Goal: Task Accomplishment & Management: Complete application form

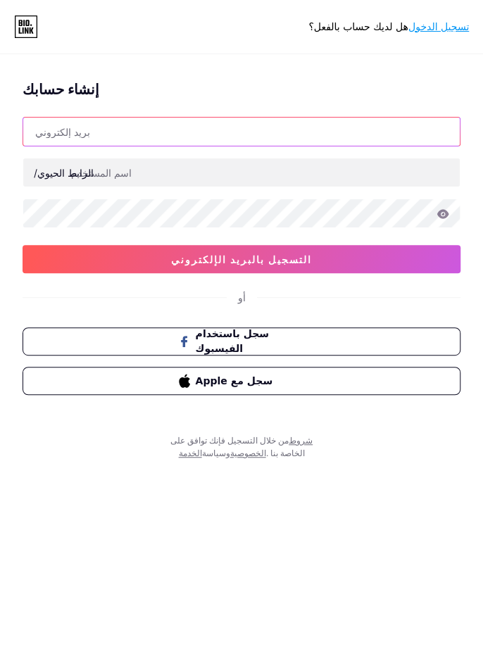
click at [49, 133] on input "text" at bounding box center [241, 132] width 437 height 28
click at [96, 125] on input "text" at bounding box center [241, 132] width 437 height 28
click at [83, 135] on input "text" at bounding box center [241, 132] width 437 height 28
type input "banenaltememe"
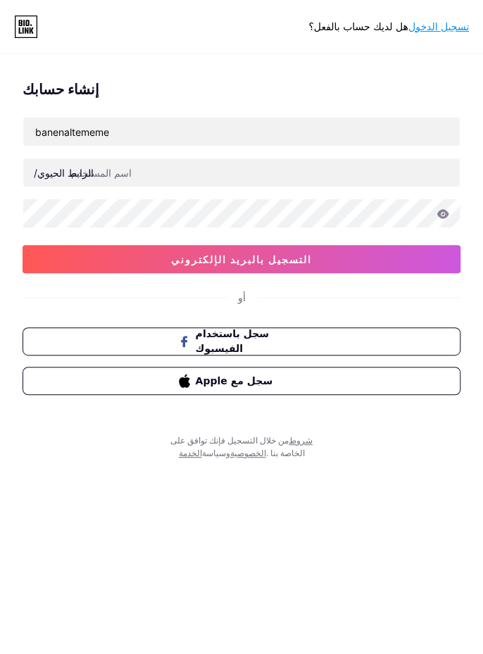
click at [80, 256] on button "التسجيل بالبريد الإلكتروني" at bounding box center [242, 259] width 438 height 28
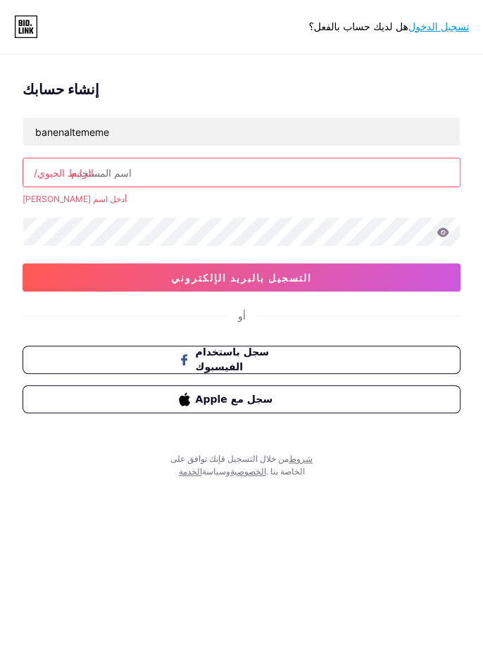
click at [60, 276] on button "التسجيل بالبريد الإلكتروني" at bounding box center [242, 277] width 438 height 28
click at [77, 165] on div "الرابط الحيوي/" at bounding box center [64, 172] width 60 height 15
click at [115, 168] on input "text" at bounding box center [241, 172] width 437 height 28
click at [111, 166] on input "text" at bounding box center [241, 172] width 437 height 28
type input "h"
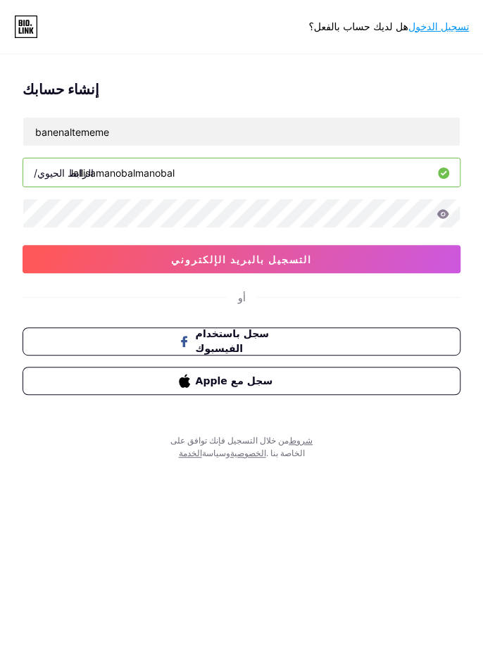
type input "lallisamanobalmanobal"
click at [356, 252] on button "التسجيل بالبريد الإلكتروني" at bounding box center [242, 259] width 438 height 28
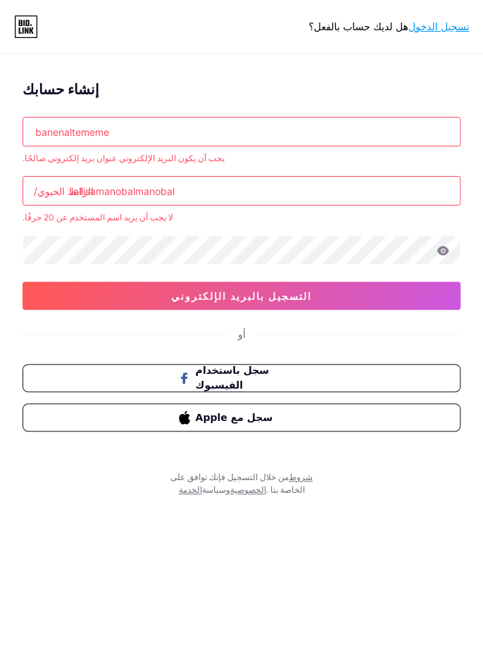
click at [125, 137] on input "banenaltememe" at bounding box center [241, 132] width 437 height 28
type input "b"
click at [79, 136] on input "text" at bounding box center [241, 132] width 437 height 28
click at [301, 135] on input "f," at bounding box center [241, 132] width 437 height 28
click at [258, 125] on input "f32133033@gamil" at bounding box center [241, 132] width 437 height 28
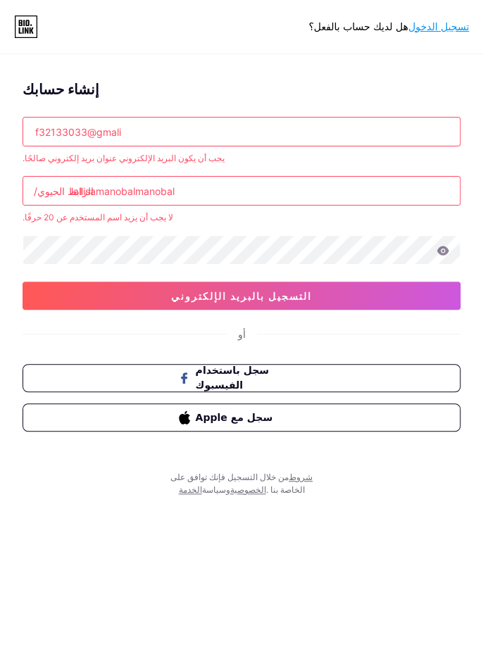
click at [301, 132] on input "f32133033@gmali" at bounding box center [241, 132] width 437 height 28
type input "[EMAIL_ADDRESS][DOMAIN_NAME]"
click at [369, 299] on button "التسجيل بالبريد الإلكتروني" at bounding box center [242, 296] width 438 height 28
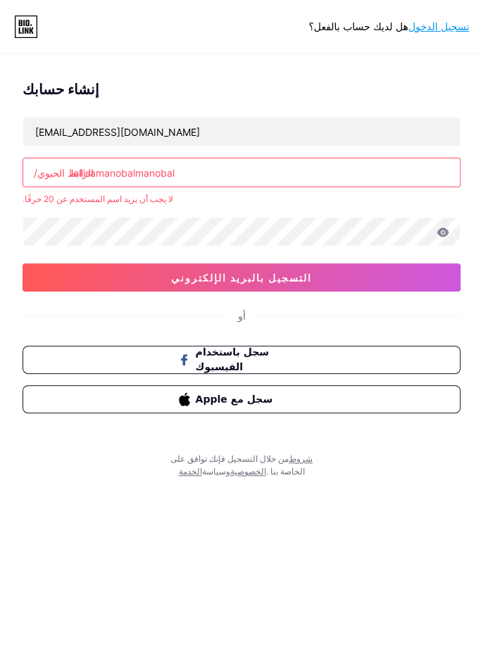
click at [56, 284] on button "التسجيل بالبريد الإلكتروني" at bounding box center [242, 277] width 438 height 28
click at [181, 170] on input "lallisamanobalmanobal" at bounding box center [241, 172] width 437 height 28
type input "l"
click at [291, 275] on button "التسجيل بالبريد الإلكتروني" at bounding box center [242, 277] width 438 height 28
click at [115, 185] on input "fatima" at bounding box center [241, 172] width 437 height 28
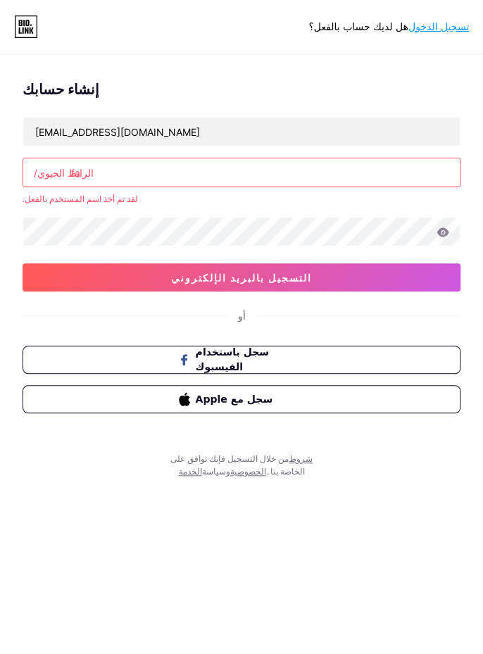
type input "f"
type input "ajajjajaja"
click at [338, 282] on button "التسجيل بالبريد الإلكتروني" at bounding box center [242, 277] width 438 height 28
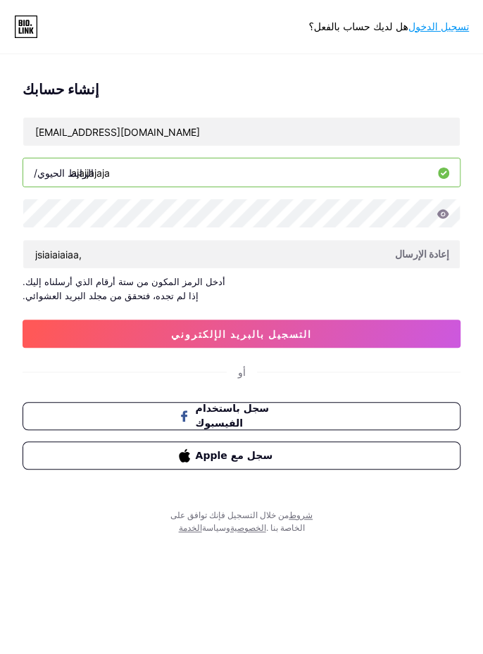
click at [332, 336] on button "التسجيل بالبريد الإلكتروني" at bounding box center [242, 334] width 438 height 28
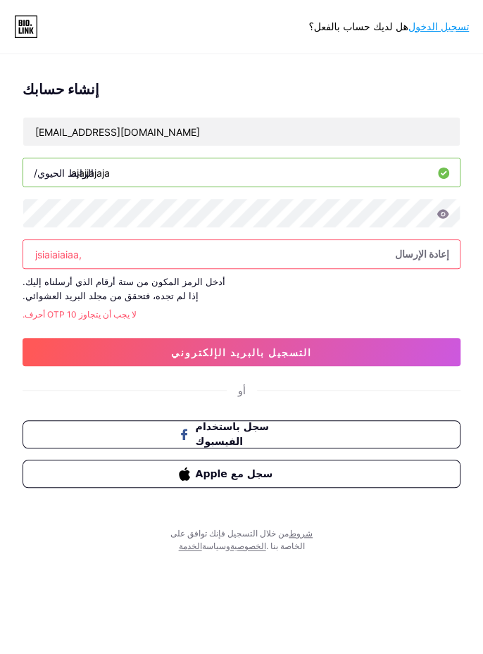
click at [78, 250] on input "jsiaiaiaiaa," at bounding box center [241, 254] width 437 height 28
click at [362, 342] on button "التسجيل بالبريد الإلكتروني" at bounding box center [242, 352] width 438 height 28
click at [363, 253] on input "16163434646," at bounding box center [241, 254] width 437 height 28
type input "1"
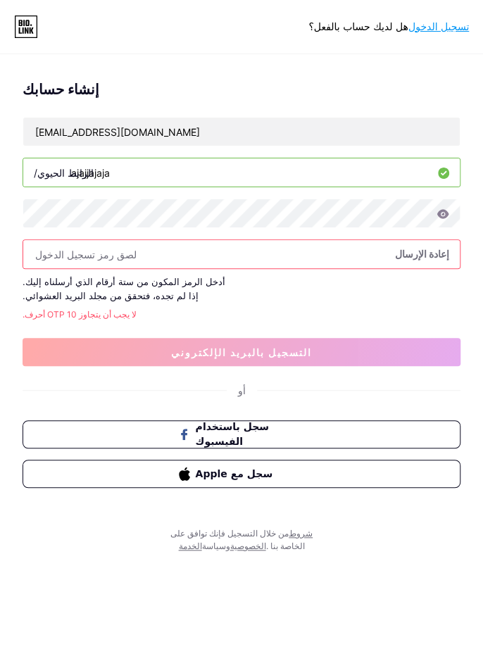
click at [399, 276] on div "أدخل الرمز المكون من ستة أرقام الذي أرسلناه إليك. إذا لم تجده، فتحقق من مجلد ال…" at bounding box center [242, 289] width 438 height 28
click at [437, 28] on font "تسجيل الدخول" at bounding box center [438, 26] width 61 height 11
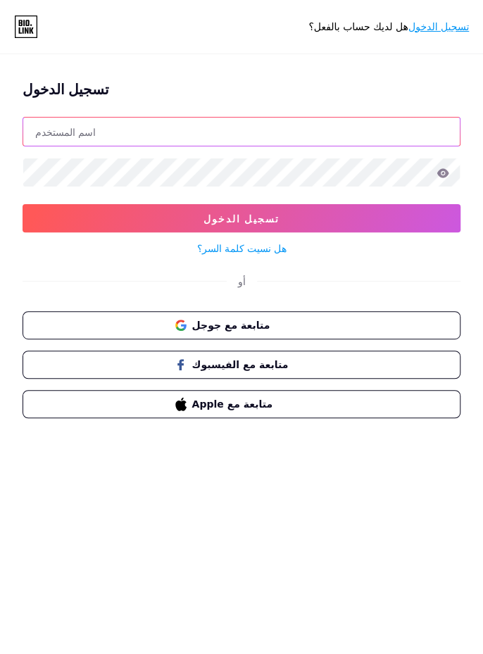
click at [325, 137] on input "text" at bounding box center [241, 132] width 437 height 28
type input "[EMAIL_ADDRESS][DOMAIN_NAME]"
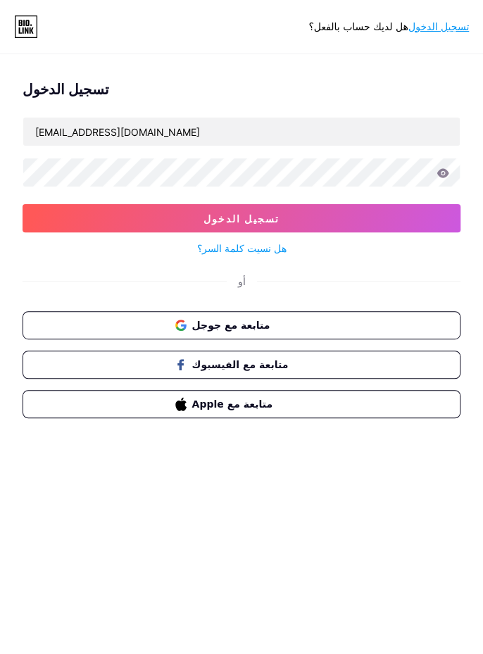
click at [23, 204] on button "تسجيل الدخول" at bounding box center [242, 218] width 438 height 28
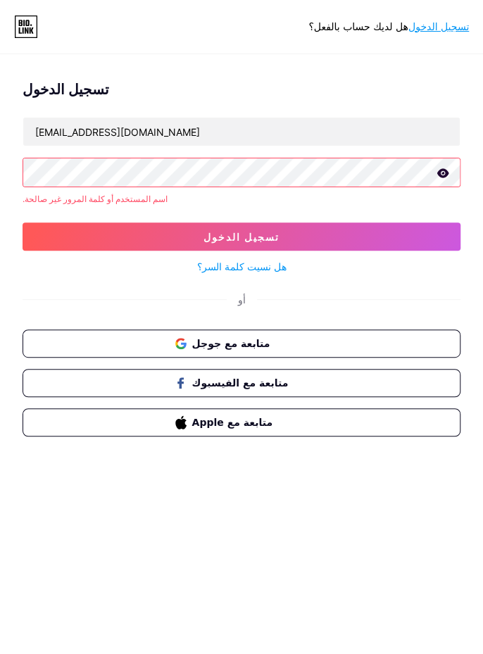
click at [353, 246] on button "تسجيل الدخول" at bounding box center [242, 237] width 438 height 28
click at [444, 173] on icon at bounding box center [443, 173] width 13 height 10
click at [404, 235] on button "تسجيل الدخول" at bounding box center [242, 237] width 438 height 28
click at [354, 235] on button "تسجيل الدخول" at bounding box center [242, 237] width 438 height 28
click at [69, 333] on button "متابعة مع جوجل" at bounding box center [242, 344] width 438 height 28
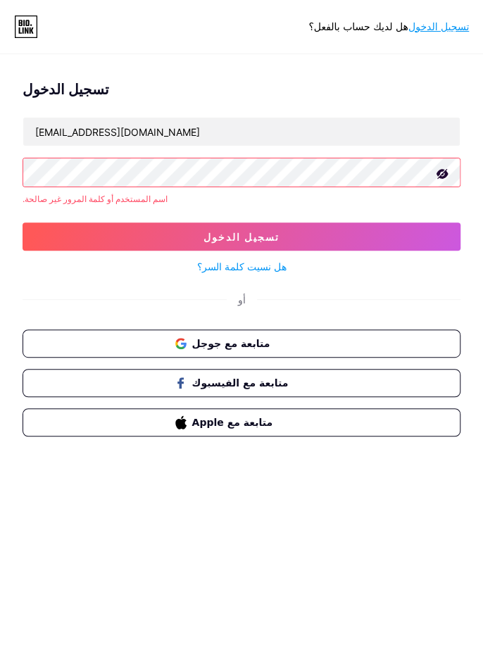
click at [77, 341] on button "متابعة مع جوجل" at bounding box center [242, 344] width 438 height 28
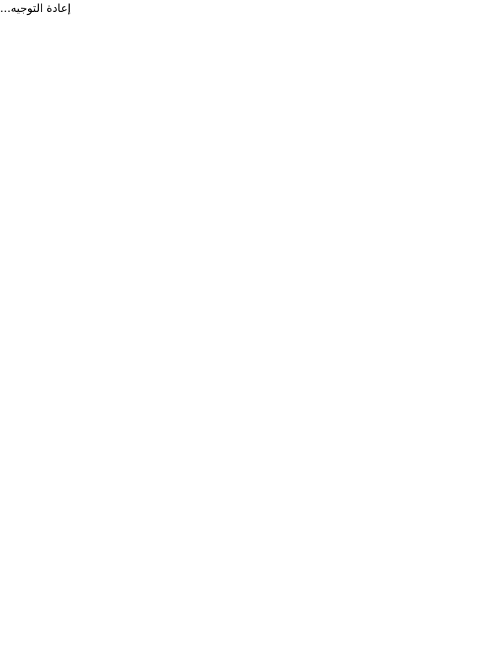
click at [445, 17] on html "إعادة التوجيه... النص الأصلي تقييم هذه الترجمة سيتم استخدام ملاحظاتك وآرائك للم…" at bounding box center [241, 8] width 483 height 17
click at [306, 17] on html "إعادة التوجيه... النص الأصلي تقييم هذه الترجمة سيتم استخدام ملاحظاتك وآرائك للم…" at bounding box center [241, 8] width 483 height 17
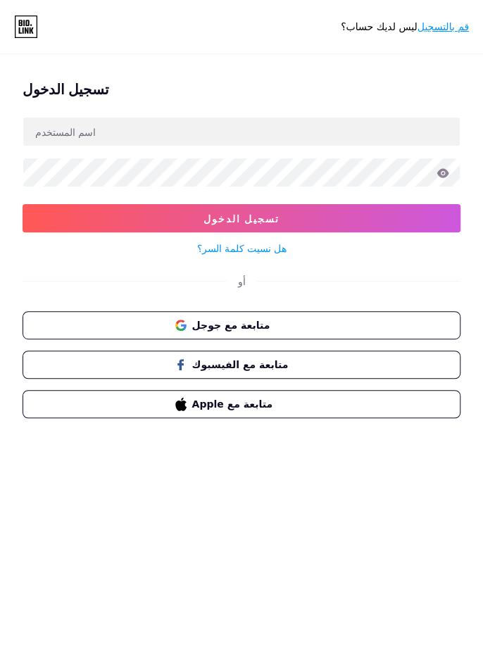
click at [330, 315] on button "متابعة مع جوجل" at bounding box center [242, 325] width 438 height 28
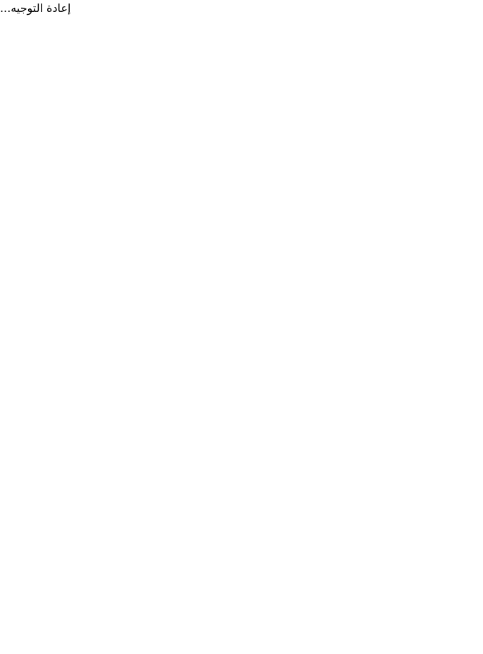
click at [432, 17] on html "إعادة التوجيه... النص الأصلي تقييم هذه الترجمة سيتم استخدام ملاحظاتك وآرائك للم…" at bounding box center [241, 8] width 483 height 17
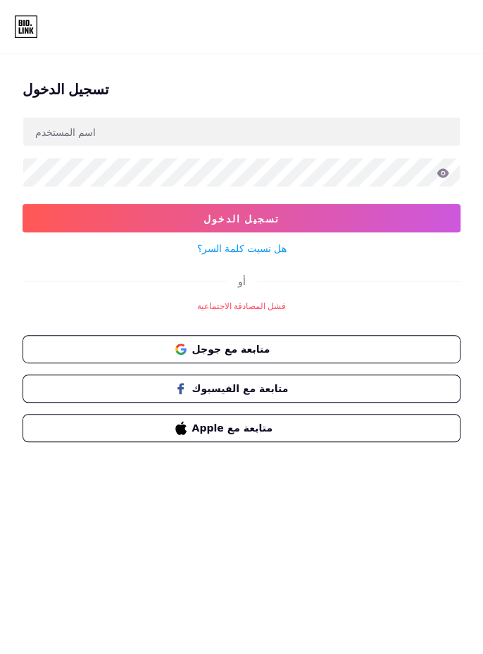
click at [362, 345] on button "متابعة مع جوجل" at bounding box center [242, 349] width 438 height 28
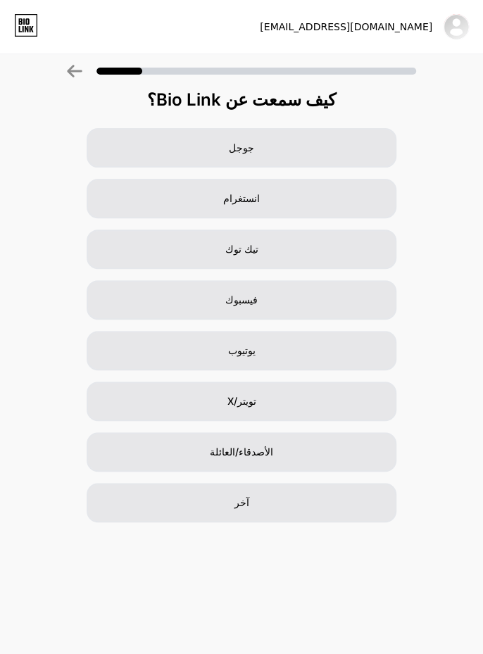
click at [342, 161] on div "جوجل" at bounding box center [242, 147] width 310 height 39
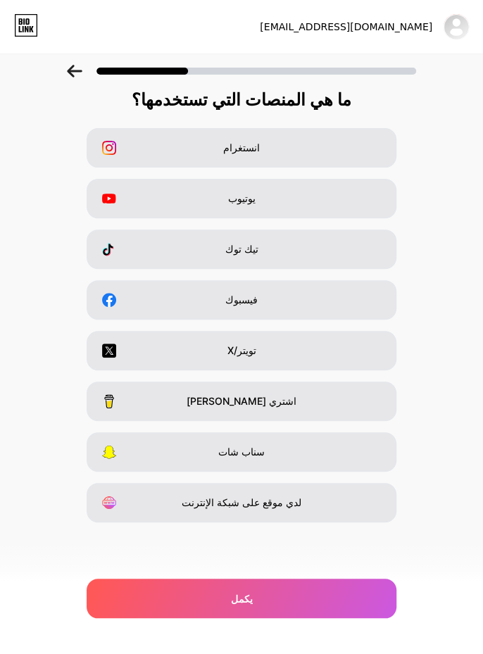
click at [328, 248] on div "تيك توك" at bounding box center [242, 249] width 310 height 39
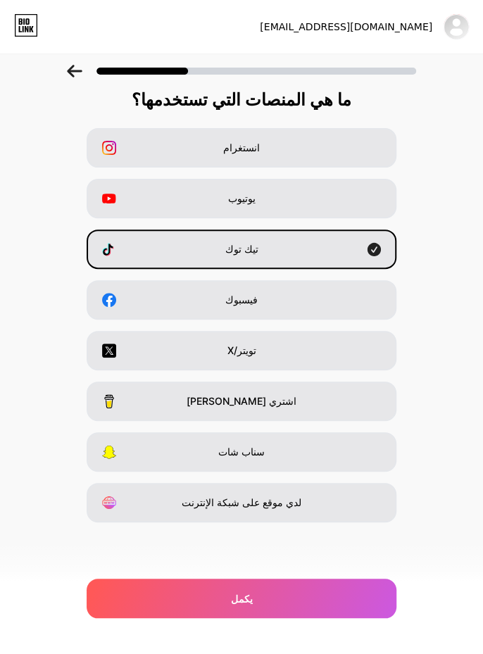
click at [337, 215] on div "يوتيوب" at bounding box center [242, 198] width 310 height 39
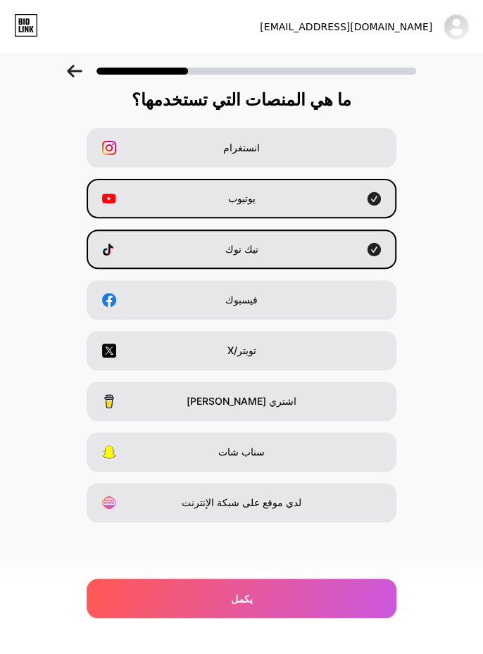
click at [333, 604] on div "يكمل" at bounding box center [242, 598] width 310 height 39
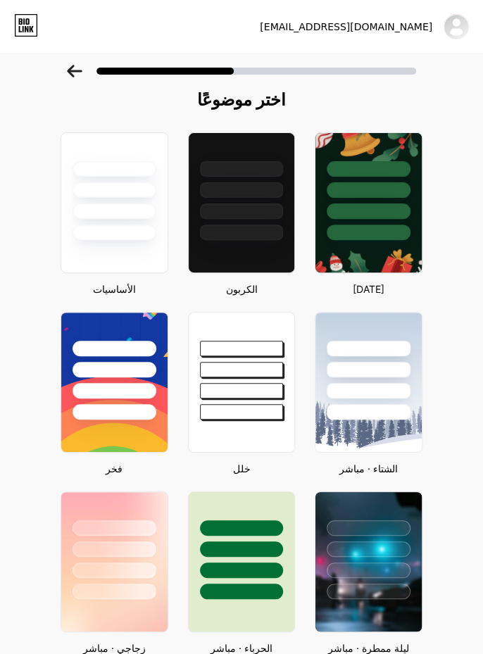
click at [270, 251] on div at bounding box center [242, 202] width 108 height 141
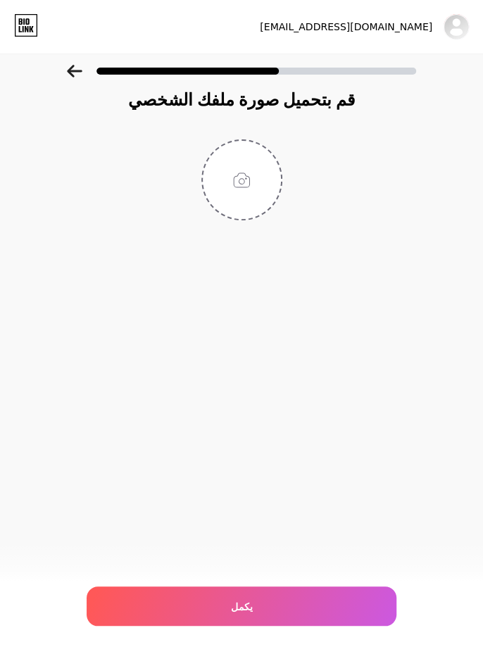
click at [296, 602] on div "يكمل" at bounding box center [242, 606] width 310 height 39
click at [256, 194] on input "file" at bounding box center [242, 180] width 78 height 78
type input "C:\fakepath\e750764dc5348f42e00de08e63cc6d38.jpg"
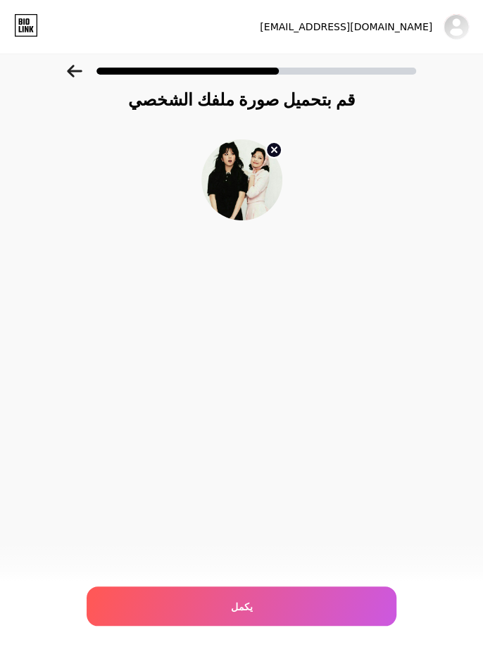
click at [308, 589] on div "يكمل" at bounding box center [242, 606] width 310 height 39
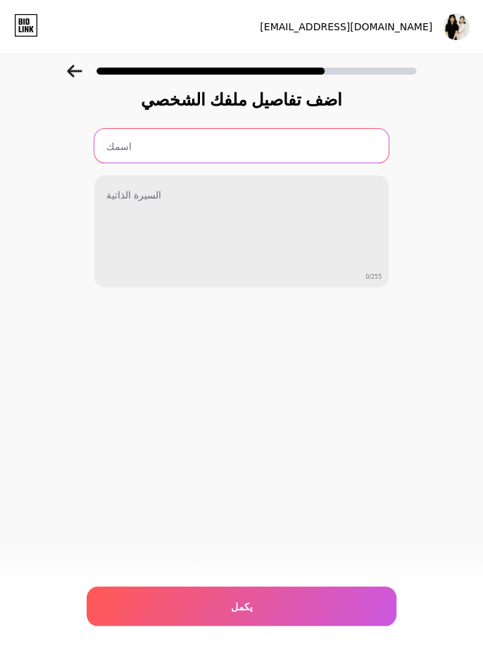
click at [116, 146] on input "text" at bounding box center [241, 146] width 294 height 34
type input "fatima"
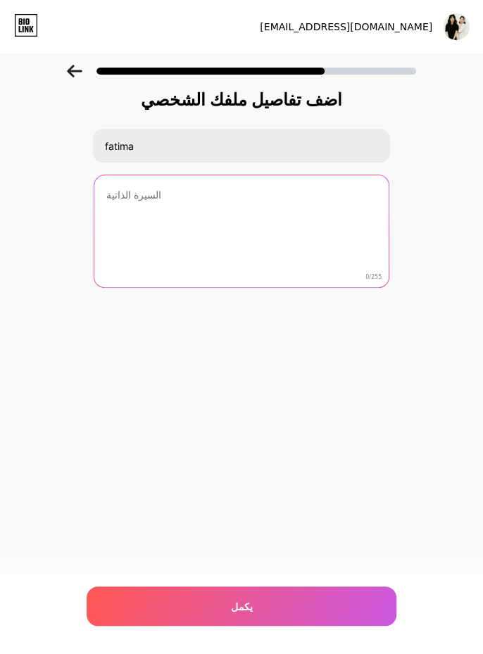
click at [307, 209] on textarea at bounding box center [241, 231] width 294 height 113
type textarea "blink"
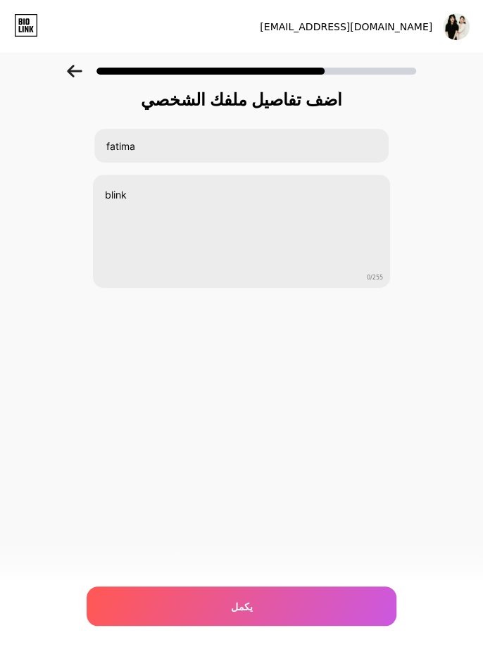
click at [272, 599] on div "يكمل" at bounding box center [242, 606] width 310 height 39
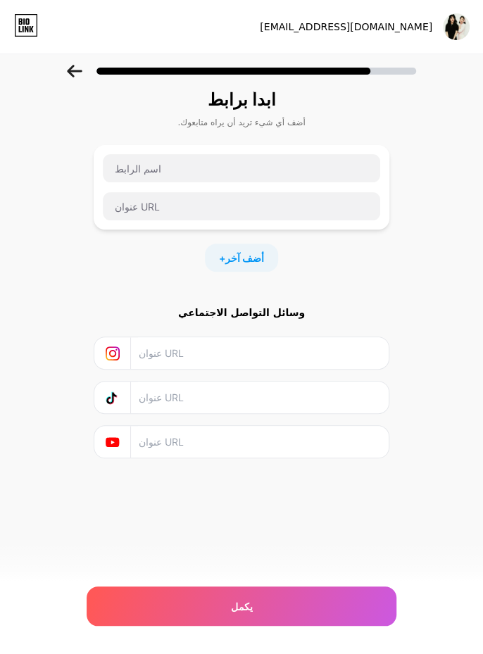
click at [375, 389] on input "text" at bounding box center [259, 398] width 242 height 32
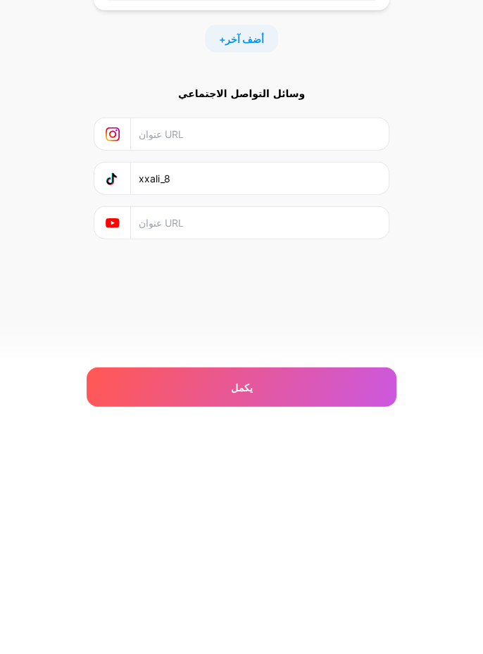
type input "xxali_8"
click at [324, 348] on input "text" at bounding box center [259, 353] width 242 height 32
type input "4svtbp17"
click at [260, 432] on input "text" at bounding box center [259, 442] width 242 height 32
type input "4svtbp17"
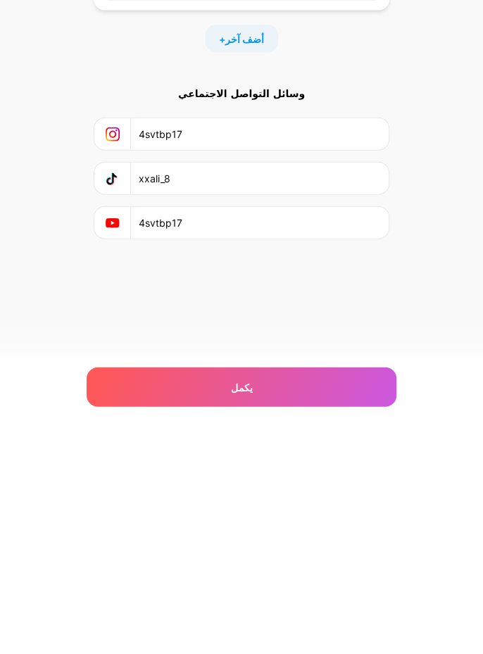
click at [439, 473] on div "ابدأ برابط أضف أي شيء تريد أن يراه متابعوك. + أضف آخر وسائل التواصل الاجتماعي 4…" at bounding box center [241, 291] width 483 height 475
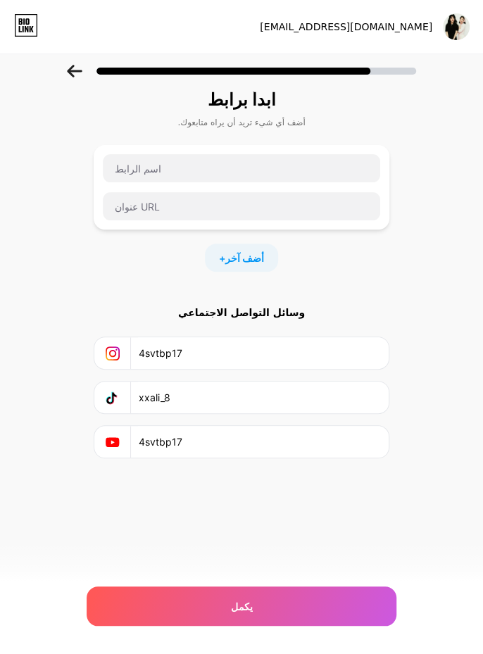
click at [296, 598] on div "يكمل" at bounding box center [242, 606] width 310 height 39
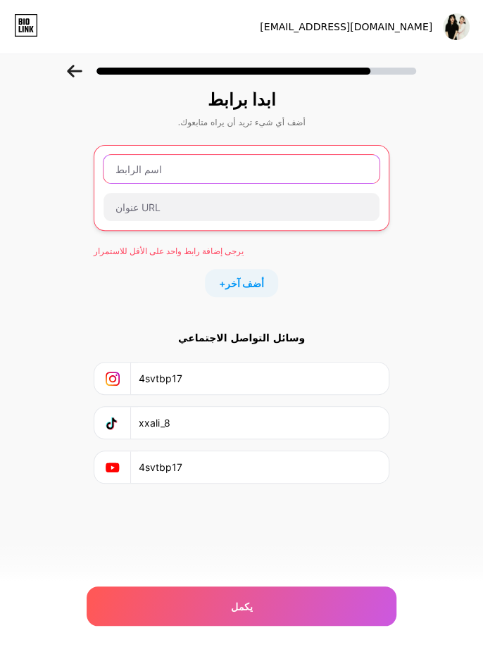
click at [295, 165] on input "text" at bounding box center [242, 169] width 276 height 28
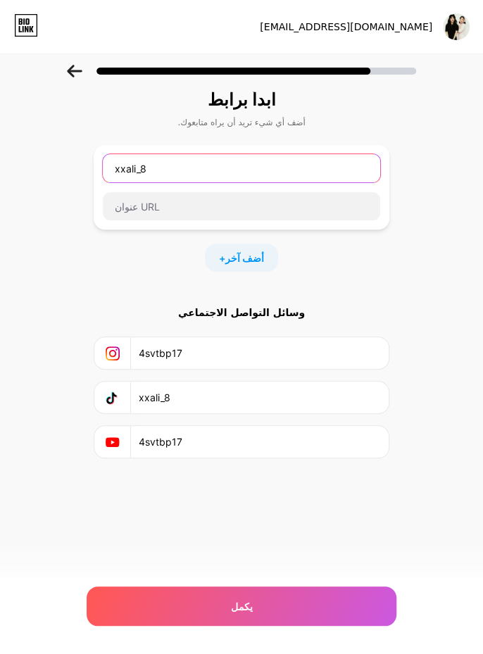
type input "xxali_8"
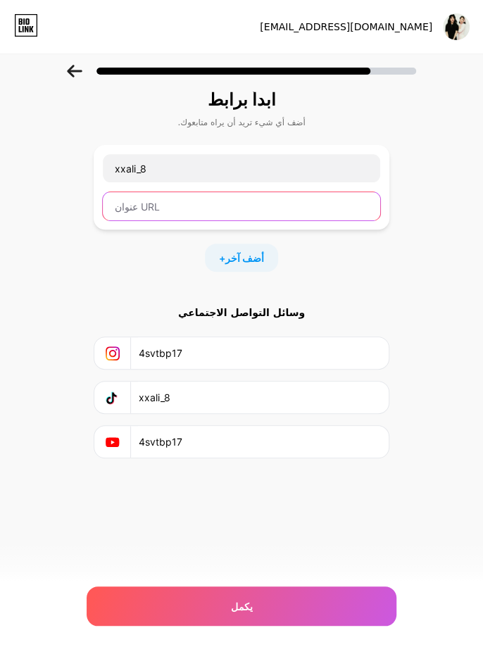
click at [293, 201] on input "text" at bounding box center [241, 206] width 277 height 28
click at [337, 218] on input "xxali_8" at bounding box center [241, 206] width 277 height 28
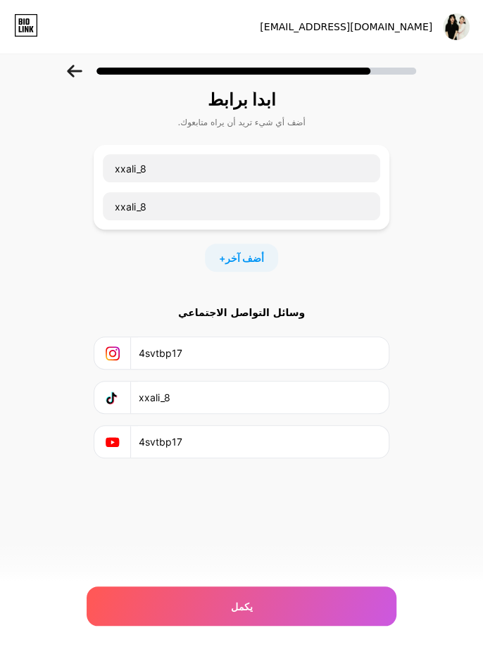
click at [292, 598] on div "يكمل" at bounding box center [242, 606] width 310 height 39
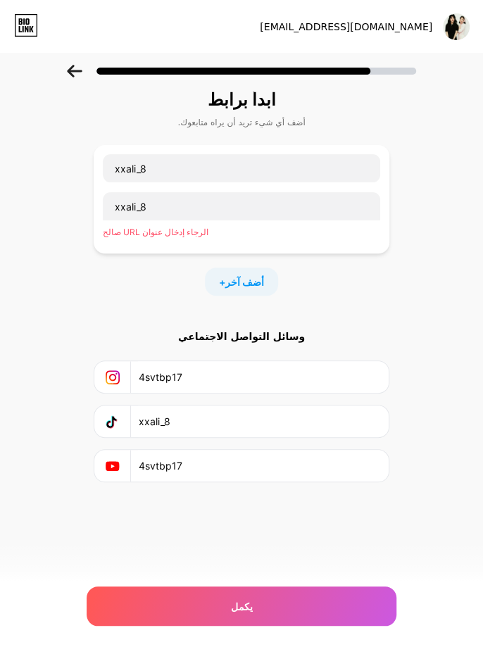
click at [290, 608] on div "يكمل" at bounding box center [242, 606] width 310 height 39
click at [292, 602] on div "يكمل" at bounding box center [242, 606] width 310 height 39
click at [290, 595] on div "يكمل" at bounding box center [242, 606] width 310 height 39
click at [287, 593] on div "يكمل" at bounding box center [242, 606] width 310 height 39
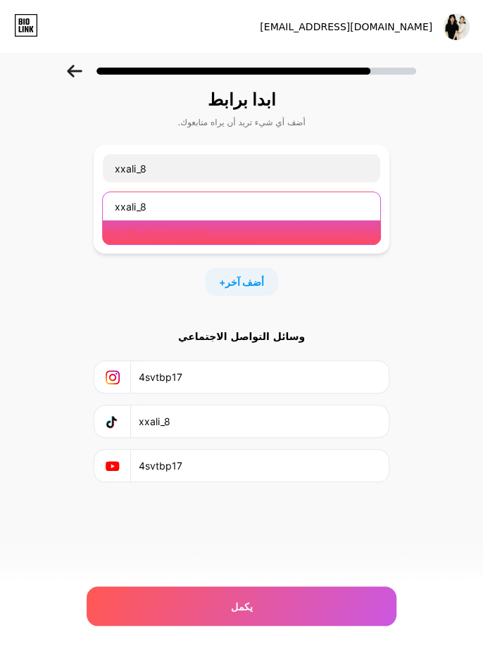
click at [291, 208] on input "xxali_8" at bounding box center [241, 206] width 277 height 28
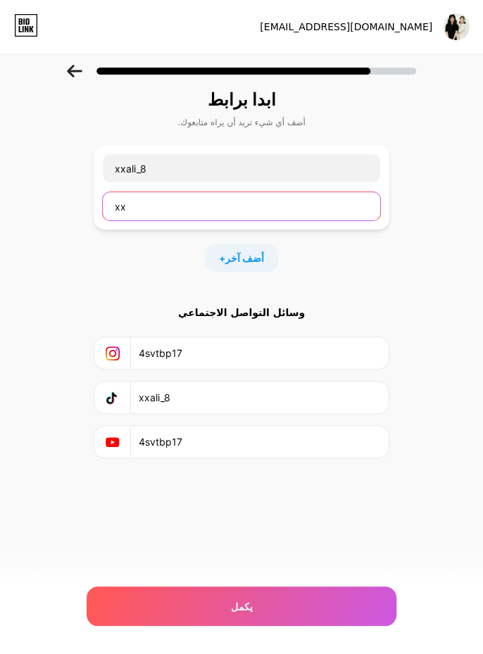
type input "x"
type input "j"
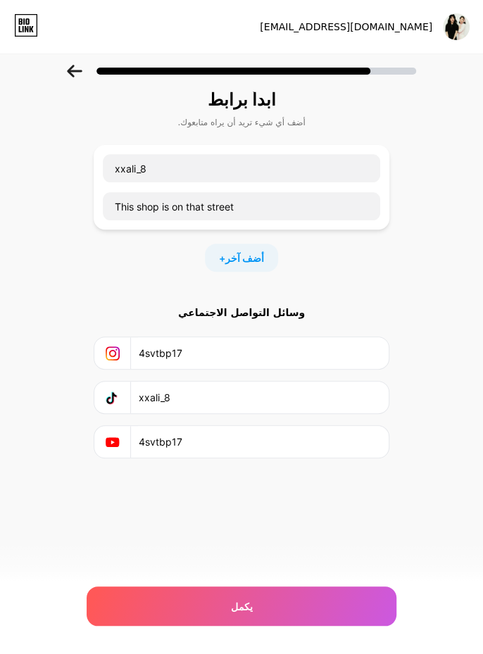
click at [294, 595] on div "يكمل" at bounding box center [242, 606] width 310 height 39
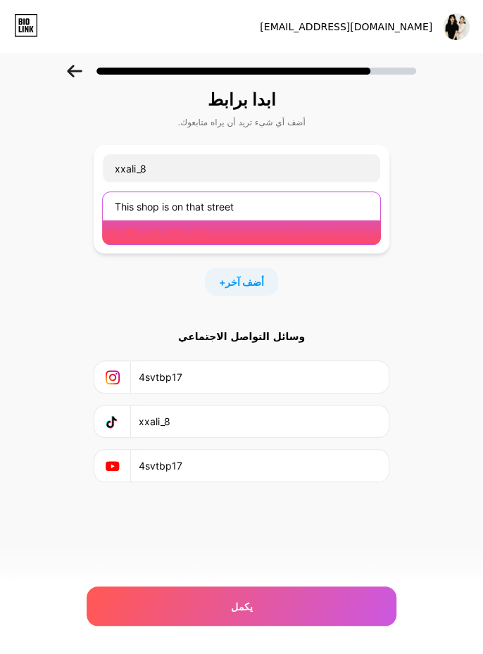
click at [325, 208] on input "This shop is on that street" at bounding box center [241, 206] width 277 height 28
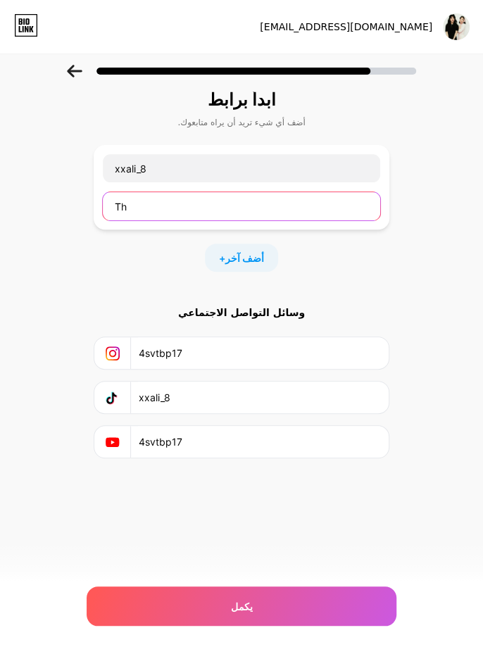
type input "T"
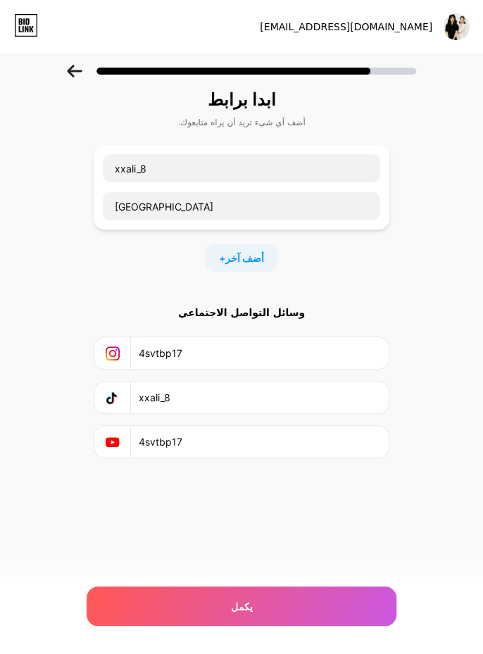
click at [291, 603] on div "يكمل" at bounding box center [242, 606] width 310 height 39
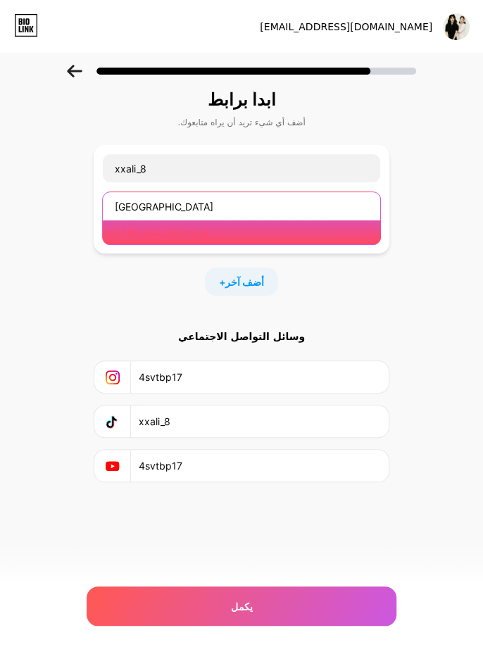
click at [325, 201] on input "[GEOGRAPHIC_DATA]" at bounding box center [241, 206] width 277 height 28
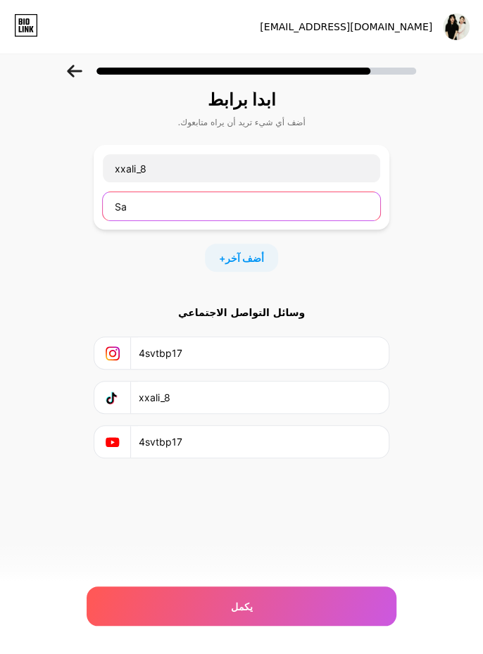
type input "S"
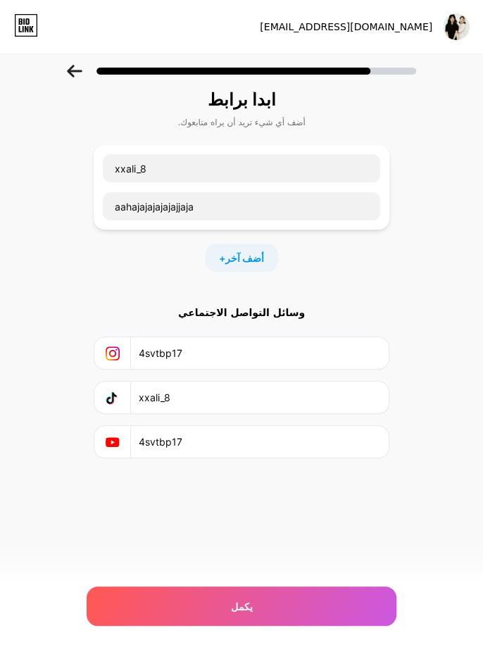
click at [268, 604] on div "يكمل" at bounding box center [242, 606] width 310 height 39
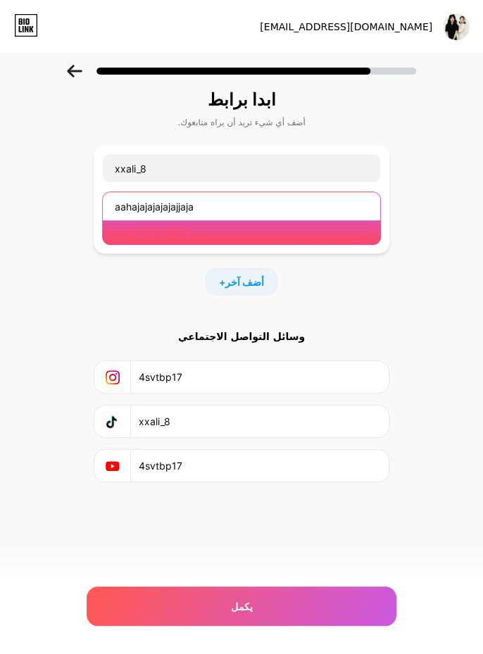
click at [299, 206] on input "aahajajajajajajjaja" at bounding box center [241, 206] width 277 height 28
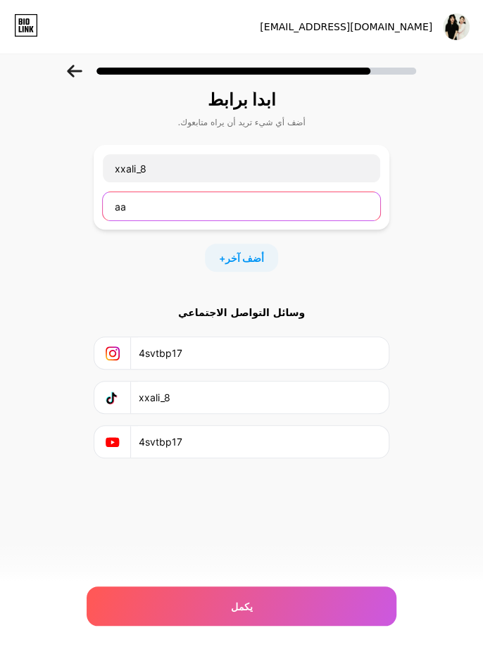
type input "a"
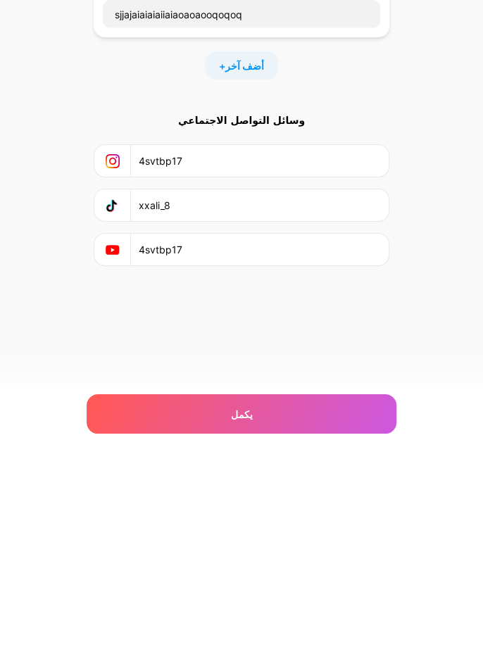
click at [434, 438] on div "ابدأ برابط أضف أي شيء تريد أن يراه متابعوك. xxali_8 sjjajaiaiaiaiiaiaoaoaooqoqo…" at bounding box center [241, 291] width 483 height 475
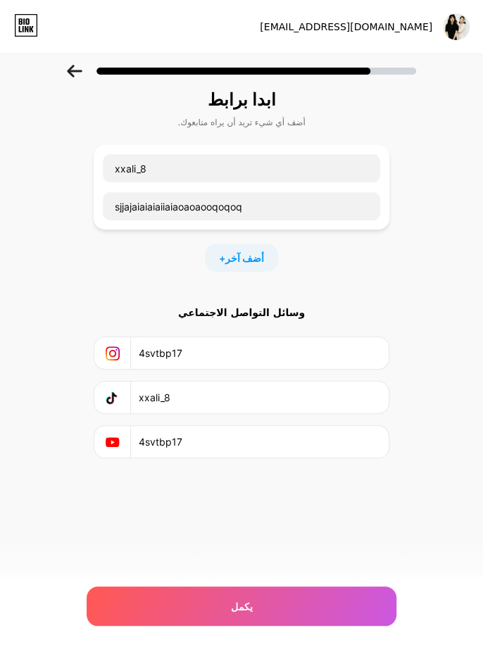
click at [294, 577] on div "[EMAIL_ADDRESS][DOMAIN_NAME] تسجيل الخروج تم نسخ الرابط ابدأ برابط أضف أي شيء ت…" at bounding box center [241, 327] width 483 height 654
click at [296, 594] on div "يكمل" at bounding box center [242, 606] width 310 height 39
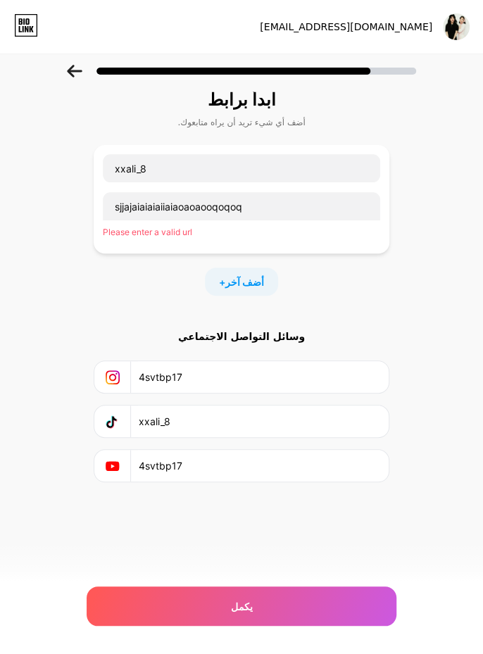
click at [298, 592] on div "يكمل" at bounding box center [242, 606] width 310 height 39
click at [296, 592] on div "يكمل" at bounding box center [242, 606] width 310 height 39
click at [296, 589] on div "يكمل" at bounding box center [242, 606] width 310 height 39
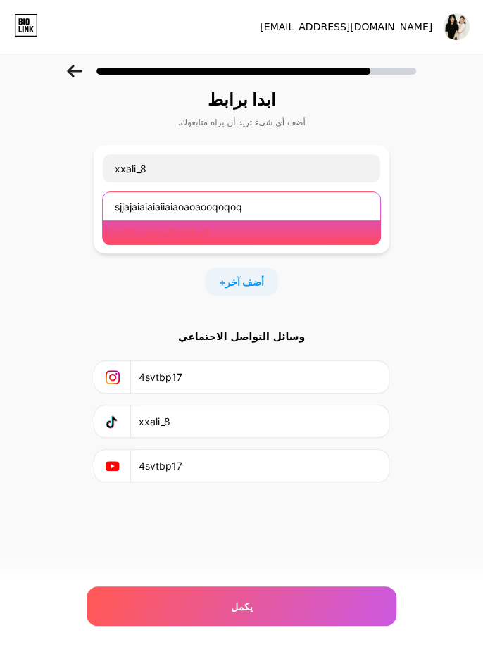
click at [262, 211] on input "sjjajaiaiaiaiiaiaoaoaooqoqoq" at bounding box center [241, 206] width 277 height 28
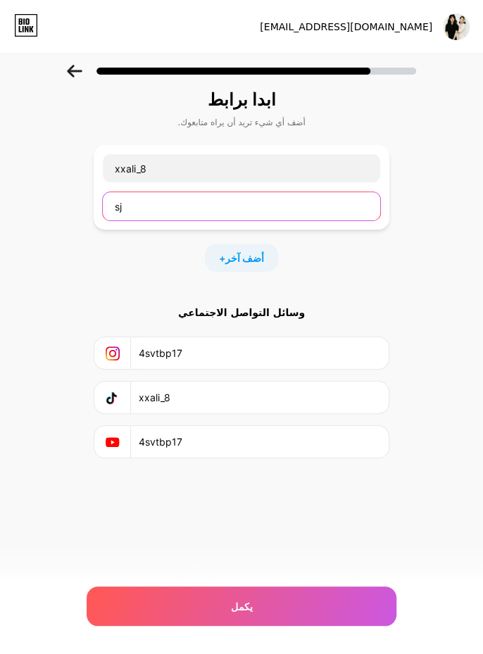
type input "s"
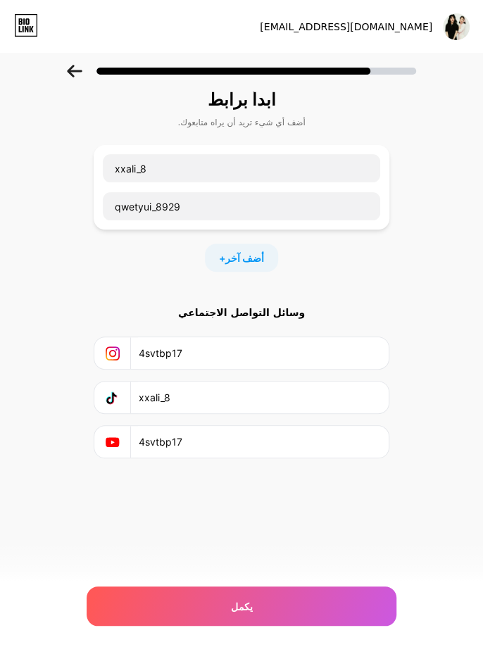
click at [301, 592] on div "يكمل" at bounding box center [242, 606] width 310 height 39
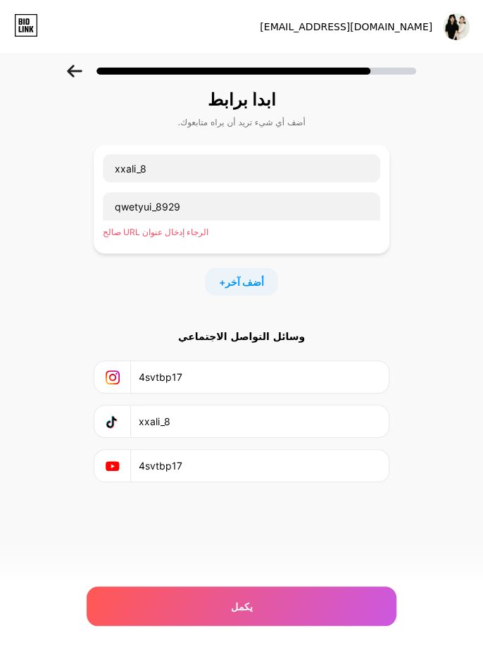
click at [288, 607] on div "يكمل" at bounding box center [242, 606] width 310 height 39
click at [293, 596] on div "يكمل" at bounding box center [242, 606] width 310 height 39
click at [294, 595] on div "يكمل" at bounding box center [242, 606] width 310 height 39
click at [296, 597] on div "يكمل" at bounding box center [242, 606] width 310 height 39
click at [294, 596] on div "يكمل" at bounding box center [242, 606] width 310 height 39
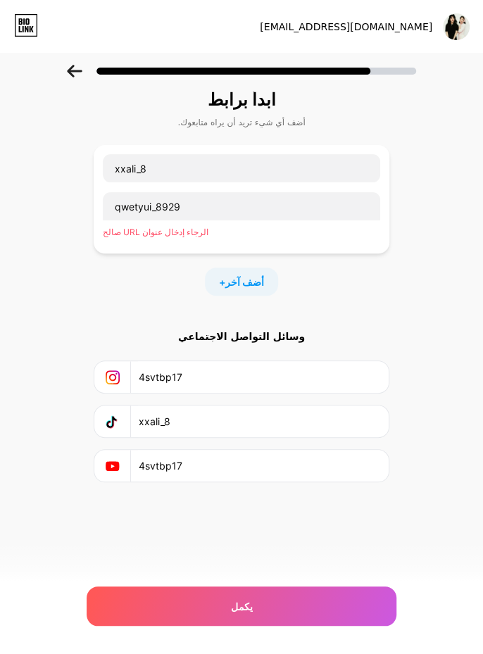
click at [296, 594] on div "يكمل" at bounding box center [242, 606] width 310 height 39
click at [294, 594] on div "يكمل" at bounding box center [242, 606] width 310 height 39
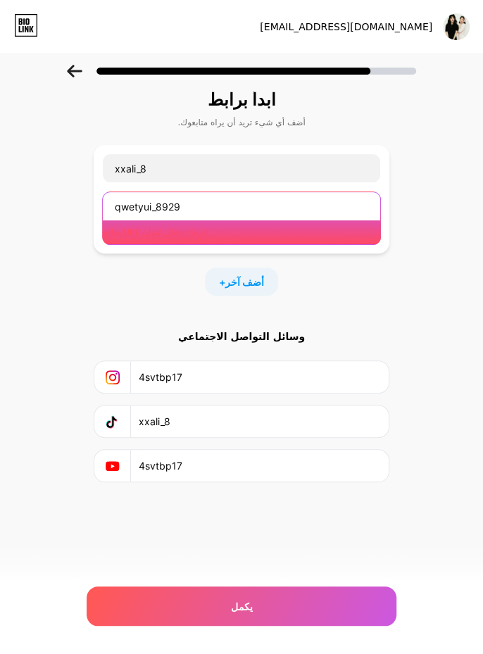
click at [183, 210] on input "qwetyui_8929" at bounding box center [241, 206] width 277 height 28
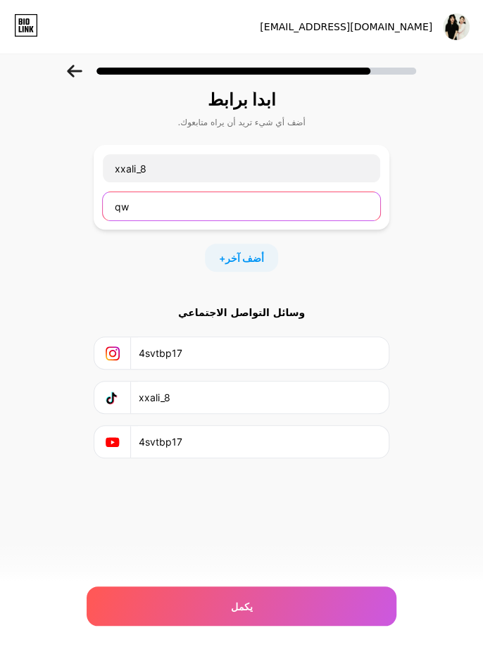
type input "q"
type input "ن"
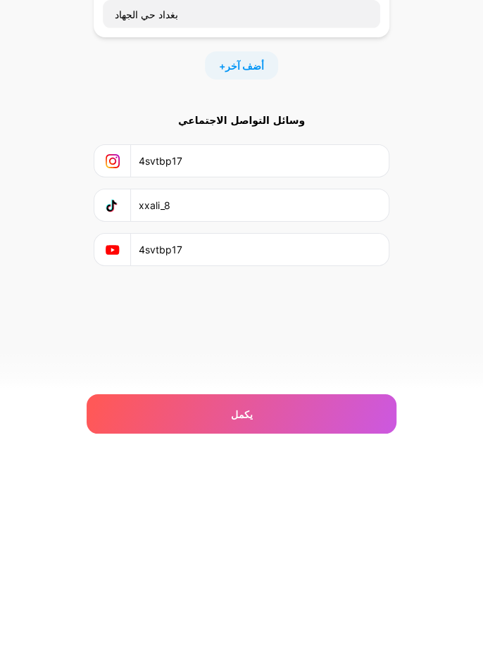
click at [435, 387] on div "ابدأ برابط أضف أي شيء تريد أن يراه متابعوك. xxali_8 بغداد حي الجهاد + أضف آخر و…" at bounding box center [241, 291] width 483 height 475
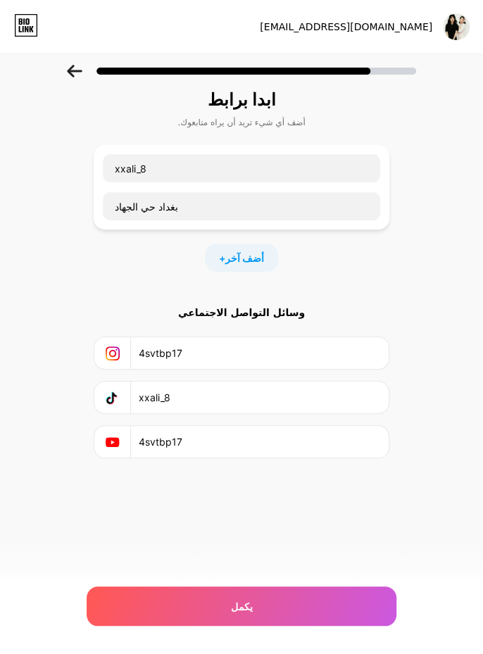
click at [308, 561] on div "[EMAIL_ADDRESS][DOMAIN_NAME] تسجيل الخروج تم نسخ الرابط ابدأ برابط أضف أي شيء ت…" at bounding box center [241, 327] width 483 height 654
click at [325, 587] on div "يكمل" at bounding box center [242, 606] width 310 height 39
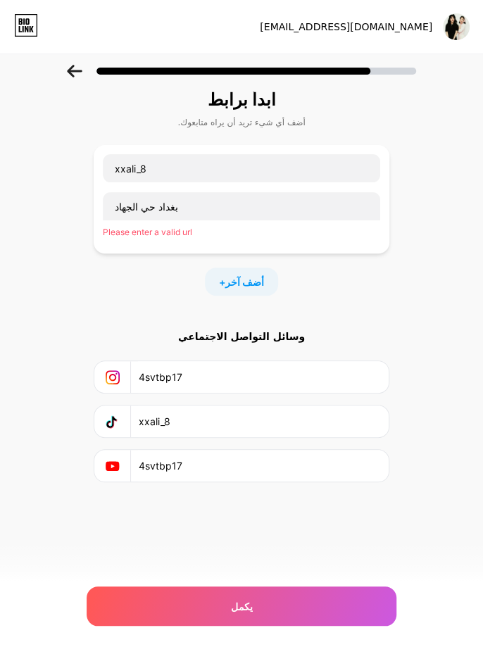
click at [323, 597] on div "يكمل" at bounding box center [242, 606] width 310 height 39
click at [325, 597] on div "يكمل" at bounding box center [242, 606] width 310 height 39
click at [323, 594] on div "يكمل" at bounding box center [242, 606] width 310 height 39
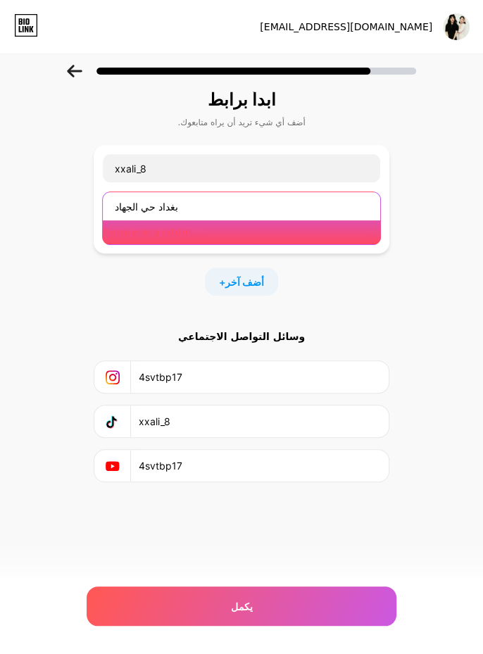
click at [293, 218] on input "بغداد حي الجهاد" at bounding box center [241, 206] width 277 height 28
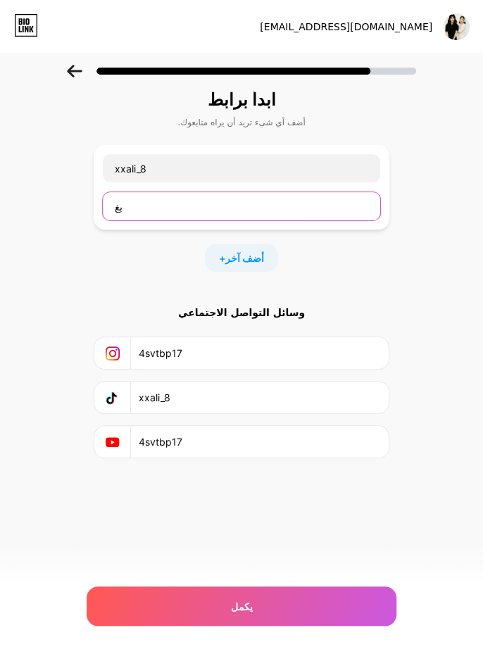
type input "ب"
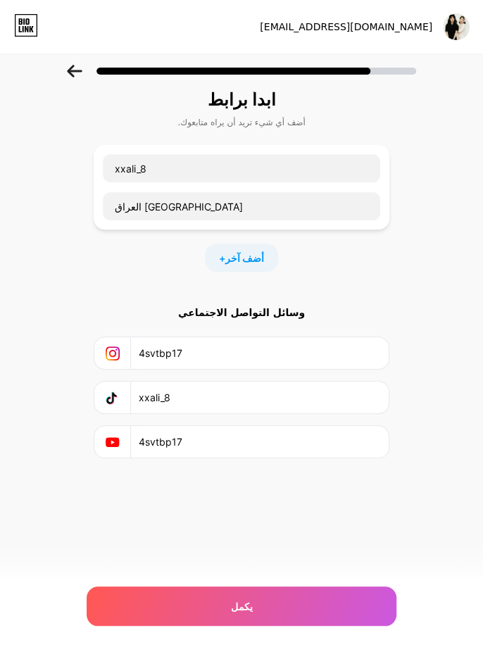
click at [266, 608] on div "يكمل" at bounding box center [242, 606] width 310 height 39
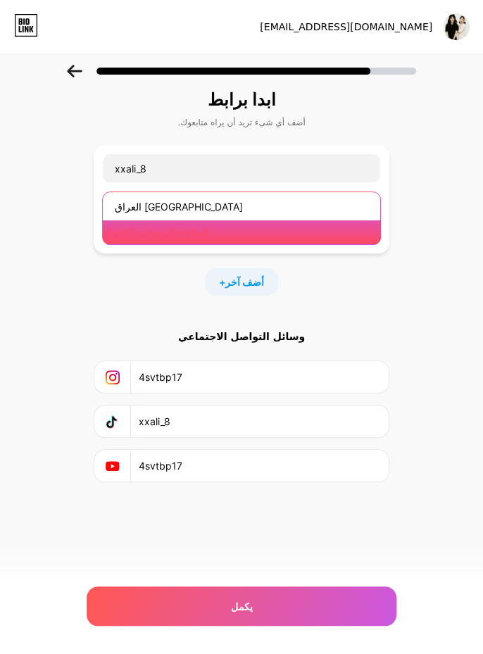
click at [296, 199] on input "العراق [GEOGRAPHIC_DATA]" at bounding box center [241, 206] width 277 height 28
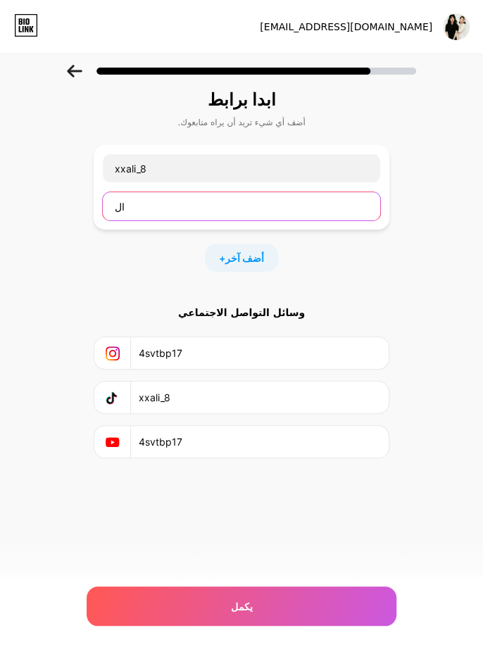
type input "ا"
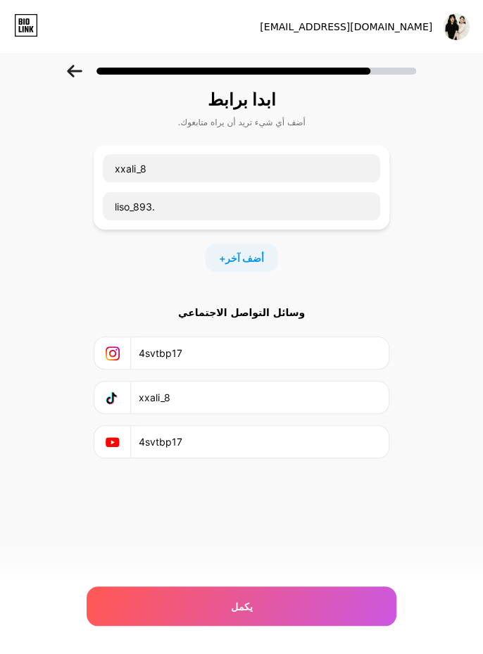
click at [301, 595] on div "يكمل" at bounding box center [242, 606] width 310 height 39
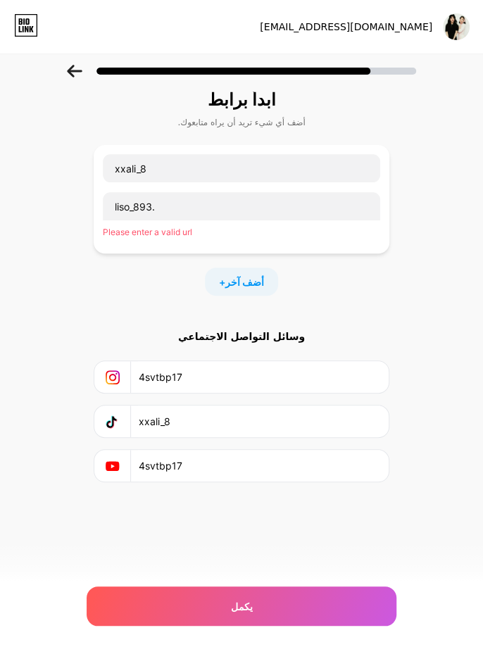
click at [315, 610] on div "يكمل" at bounding box center [242, 606] width 310 height 39
click at [316, 610] on div "يكمل" at bounding box center [242, 606] width 310 height 39
click at [318, 602] on div "يكمل" at bounding box center [242, 606] width 310 height 39
click at [307, 600] on div "يكمل" at bounding box center [242, 606] width 310 height 39
click at [308, 599] on div "يكمل" at bounding box center [242, 606] width 310 height 39
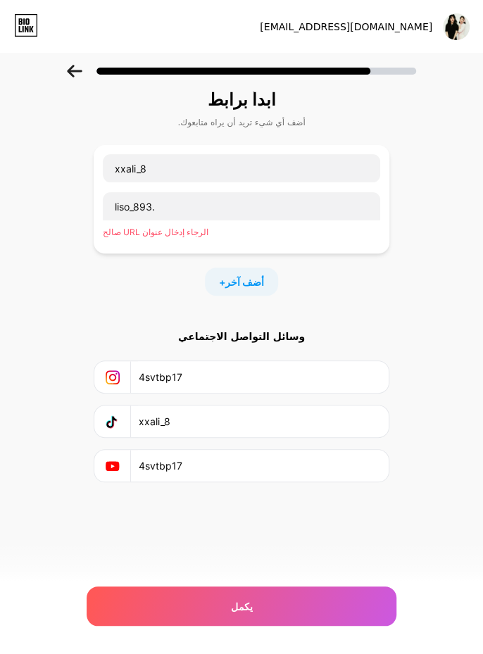
click at [308, 600] on div "يكمل" at bounding box center [242, 606] width 310 height 39
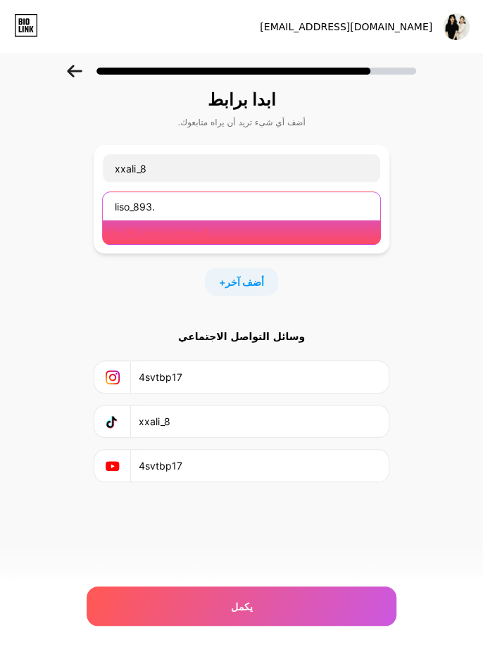
click at [175, 199] on input "liso_893." at bounding box center [241, 206] width 277 height 28
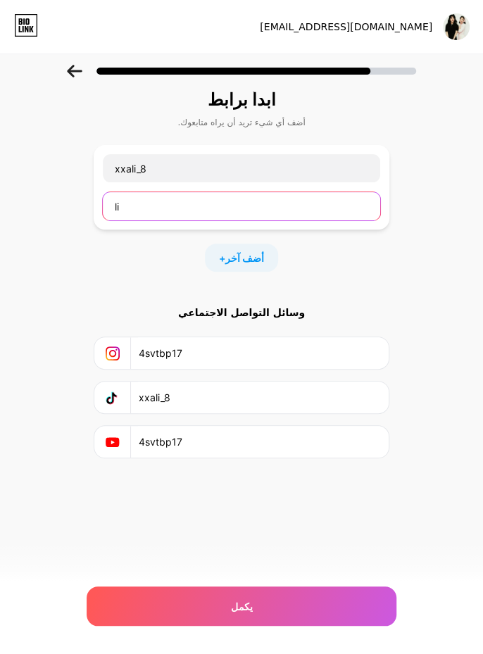
type input "l"
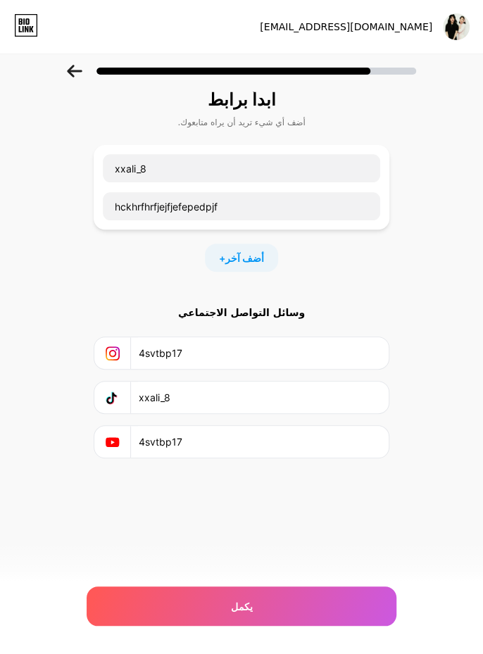
click at [259, 257] on font "أضف آخر" at bounding box center [244, 258] width 39 height 12
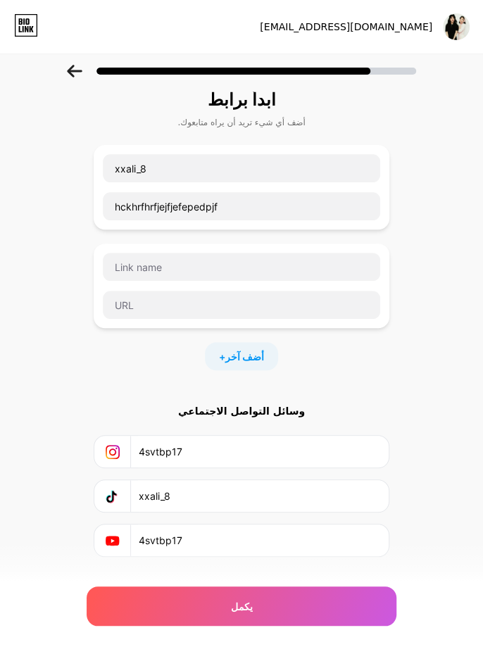
click at [253, 598] on div "يكمل" at bounding box center [242, 606] width 310 height 39
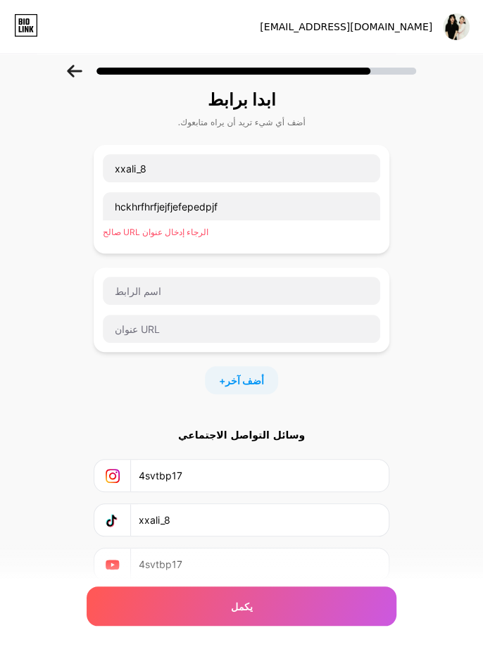
click at [264, 592] on div "يكمل" at bounding box center [242, 606] width 310 height 39
click at [268, 589] on div "يكمل" at bounding box center [242, 606] width 310 height 39
click at [266, 589] on div "يكمل" at bounding box center [242, 606] width 310 height 39
click at [268, 589] on div "يكمل" at bounding box center [242, 606] width 310 height 39
click at [282, 587] on div "يكمل" at bounding box center [242, 606] width 310 height 39
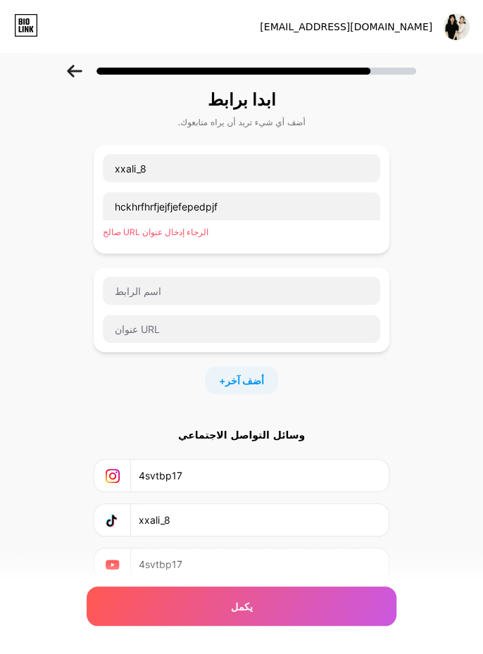
click at [285, 574] on input "4svtbp17" at bounding box center [259, 565] width 242 height 32
click at [284, 587] on div "يكمل" at bounding box center [242, 606] width 310 height 39
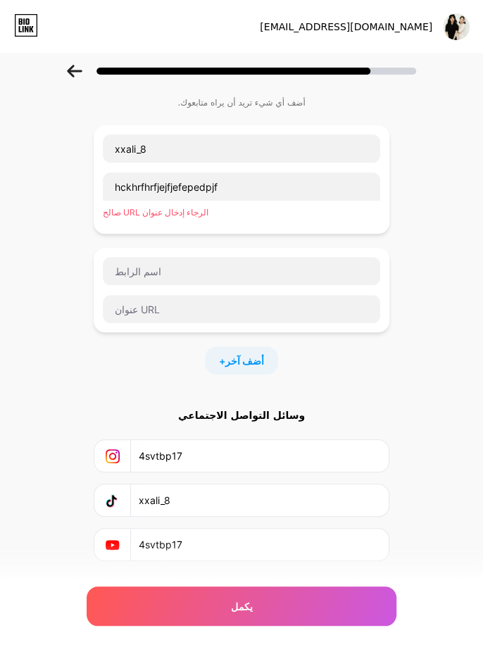
scroll to position [68, 0]
click at [268, 595] on div "يكمل" at bounding box center [242, 606] width 310 height 39
click at [274, 594] on div "يكمل" at bounding box center [242, 606] width 310 height 39
click at [293, 589] on div "يكمل" at bounding box center [242, 606] width 310 height 39
click at [294, 587] on div "يكمل" at bounding box center [242, 606] width 310 height 39
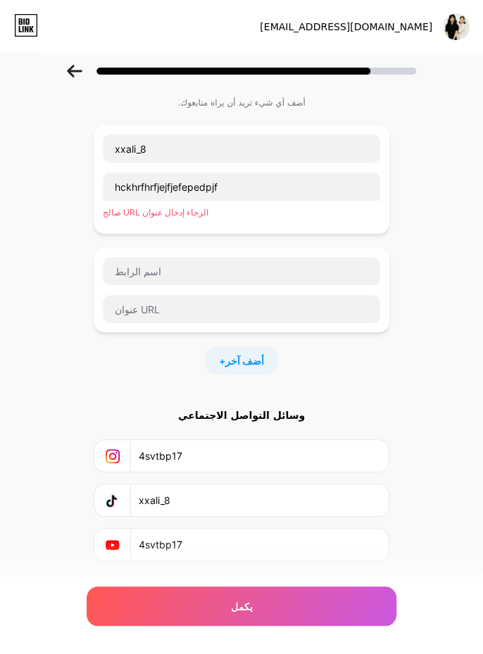
click at [283, 610] on div "يكمل" at bounding box center [242, 606] width 310 height 39
click at [285, 608] on div "يكمل" at bounding box center [242, 606] width 310 height 39
click at [290, 604] on div "يكمل" at bounding box center [242, 606] width 310 height 39
click at [293, 597] on div "يكمل" at bounding box center [242, 606] width 310 height 39
click at [298, 590] on div "يكمل" at bounding box center [242, 606] width 310 height 39
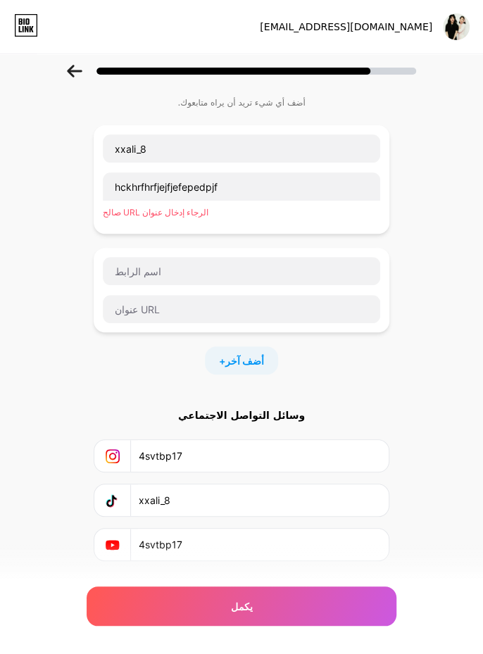
click at [303, 589] on div "يكمل" at bounding box center [242, 606] width 310 height 39
click at [304, 588] on div "يكمل" at bounding box center [242, 606] width 310 height 39
click at [317, 587] on div "يكمل" at bounding box center [242, 606] width 310 height 39
click at [304, 579] on div "ابدأ برابط أضف أي شيء تريد أن يراه متابعوك. xxali_8 hckhrfhrfjejfjefepedpjf الر…" at bounding box center [242, 350] width 310 height 563
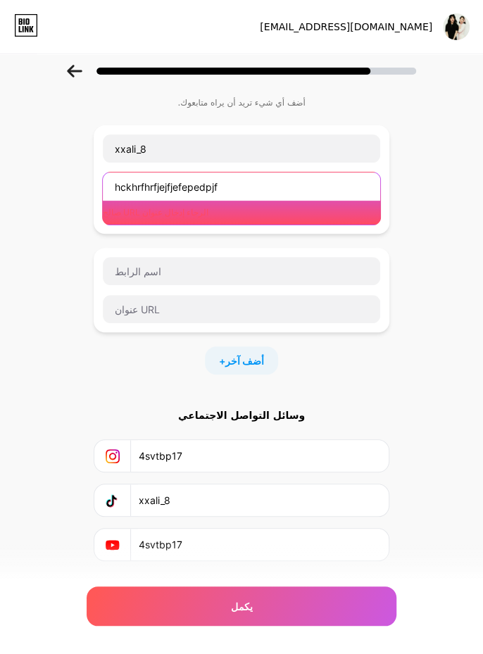
click at [290, 173] on input "hckhrfhrfjejfjefepedpjf" at bounding box center [241, 187] width 277 height 28
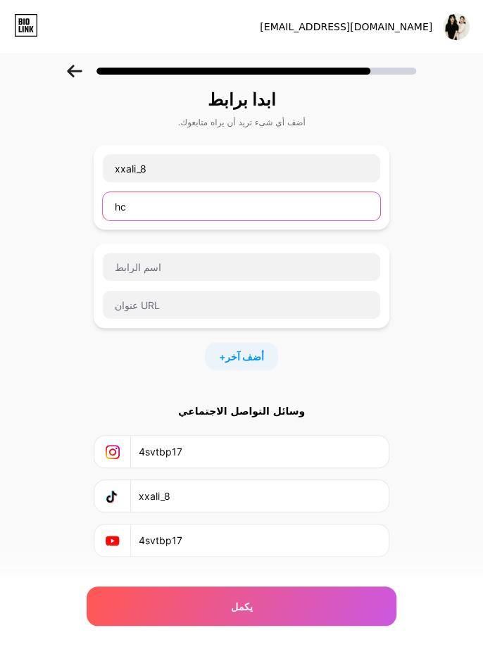
type input "h"
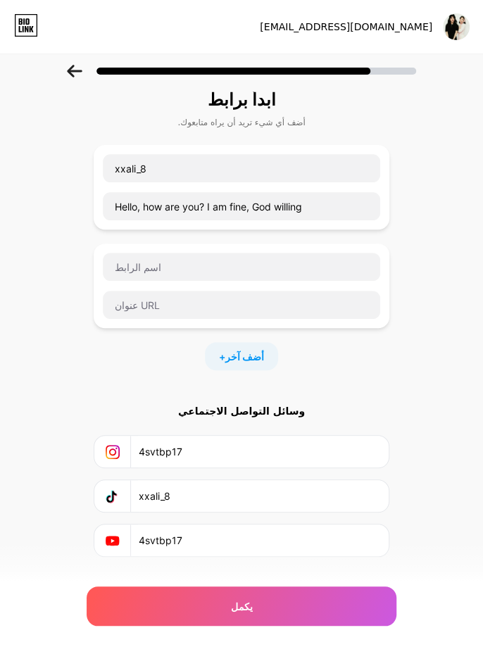
click at [302, 599] on div "يكمل" at bounding box center [242, 606] width 310 height 39
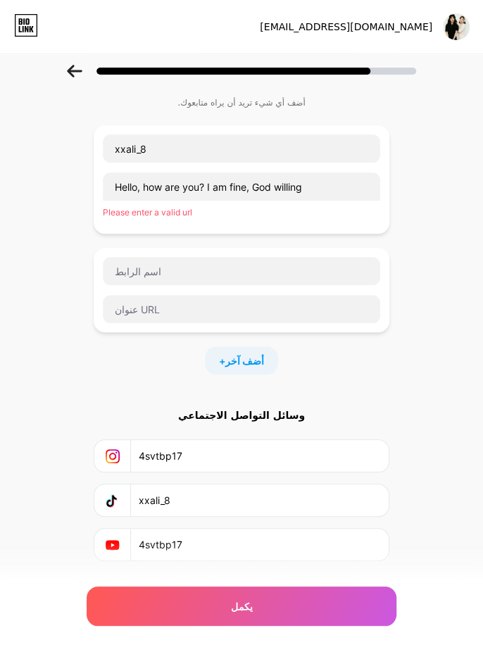
click at [319, 602] on div "يكمل" at bounding box center [242, 606] width 310 height 39
click at [325, 594] on div "يكمل" at bounding box center [242, 606] width 310 height 39
click at [320, 597] on div "يكمل" at bounding box center [242, 606] width 310 height 39
click at [317, 593] on div "يكمل" at bounding box center [242, 606] width 310 height 39
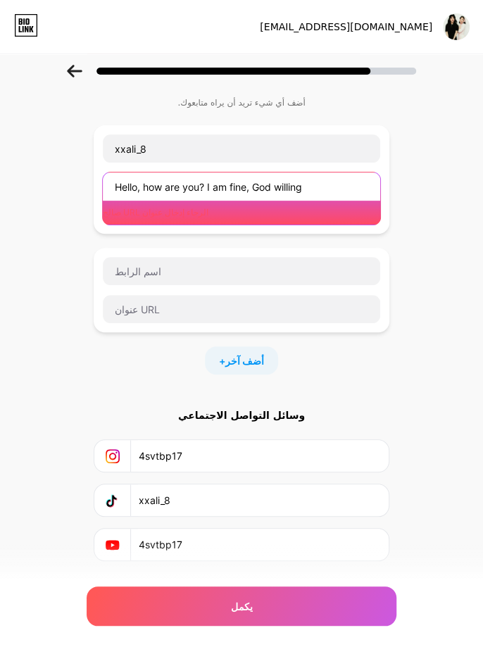
click at [364, 173] on input "Hello, how are you? I am fine, God willing" at bounding box center [241, 187] width 277 height 28
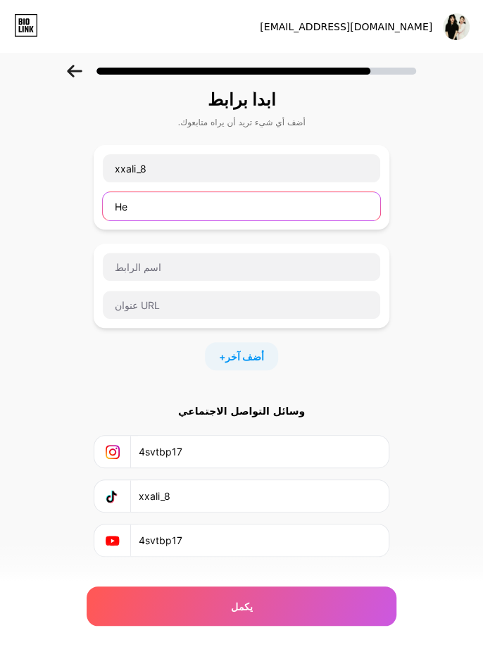
type input "H"
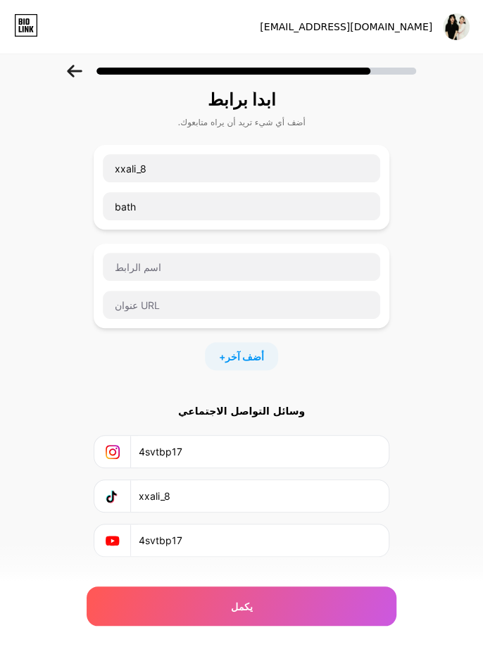
click at [187, 608] on div "يكمل" at bounding box center [242, 606] width 310 height 39
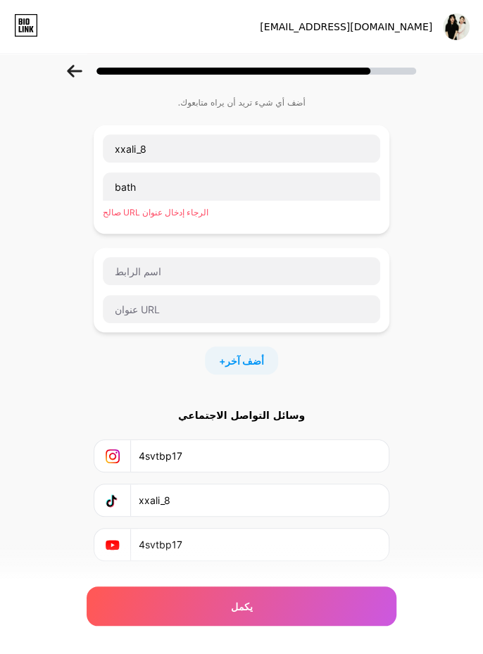
click at [301, 596] on div "يكمل" at bounding box center [242, 606] width 310 height 39
click at [300, 598] on div "يكمل" at bounding box center [242, 606] width 310 height 39
click at [303, 590] on div "يكمل" at bounding box center [242, 606] width 310 height 39
click at [304, 592] on div "يكمل" at bounding box center [242, 606] width 310 height 39
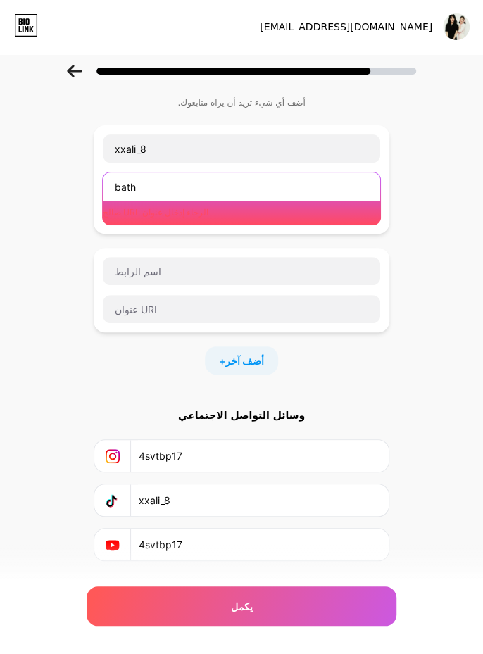
click at [155, 173] on input "bath" at bounding box center [241, 187] width 277 height 28
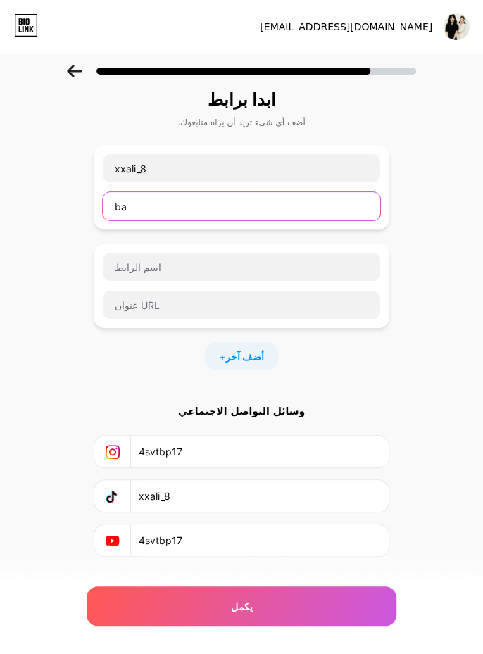
type input "b"
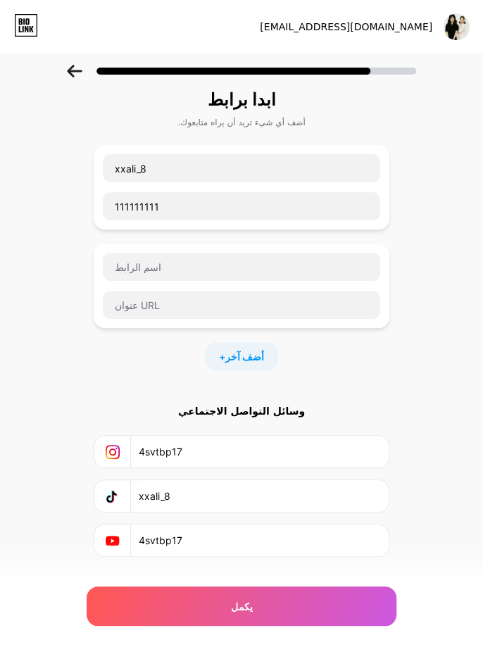
click at [239, 595] on div "يكمل" at bounding box center [242, 606] width 310 height 39
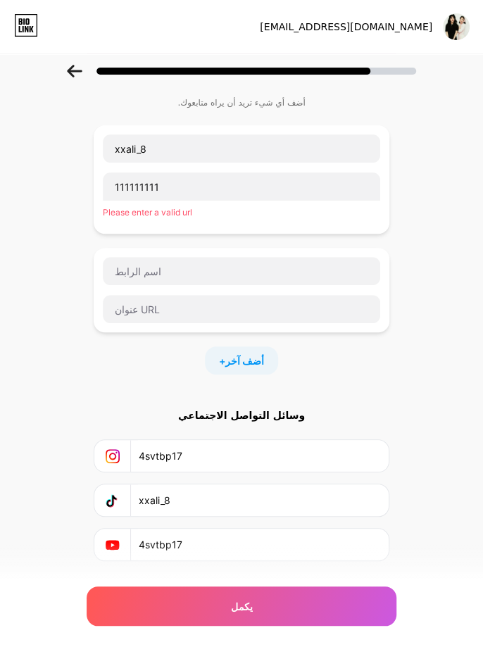
click at [254, 608] on div "يكمل" at bounding box center [242, 606] width 310 height 39
click at [258, 610] on div "يكمل" at bounding box center [242, 606] width 310 height 39
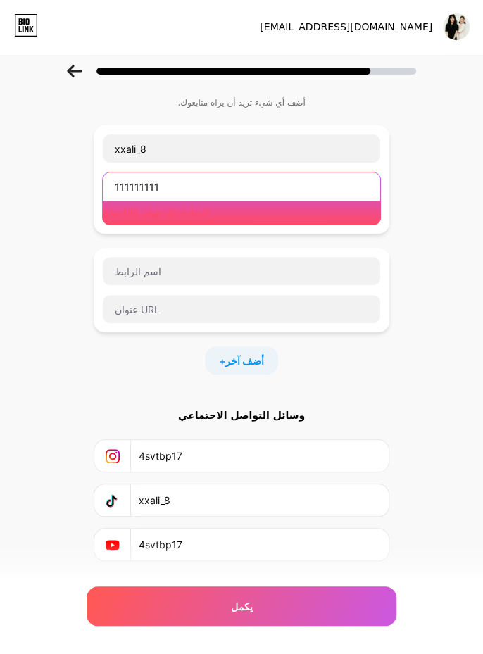
click at [182, 173] on input "111111111" at bounding box center [241, 187] width 277 height 28
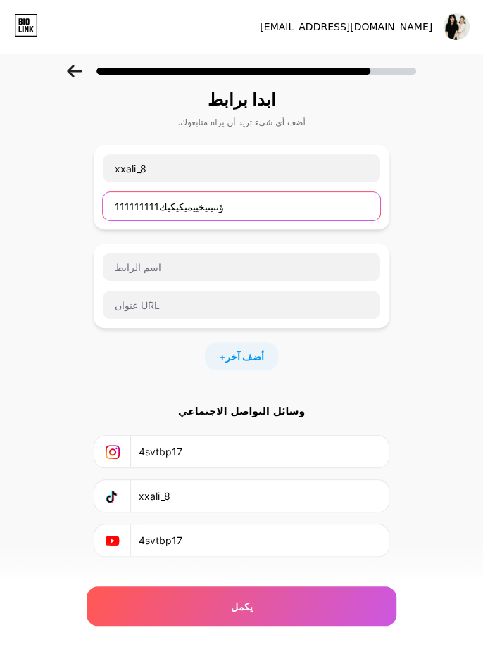
type input "111111111ؤتتينيخييميكيكيك"
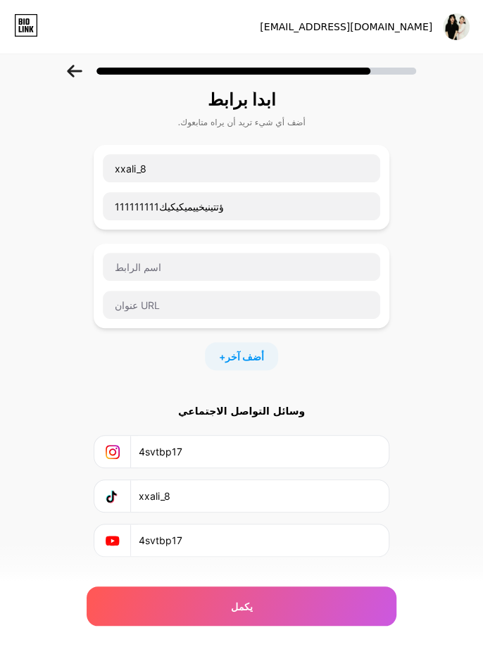
click at [156, 598] on div "يكمل" at bounding box center [242, 606] width 310 height 39
click at [155, 610] on div "يكمل" at bounding box center [242, 606] width 310 height 39
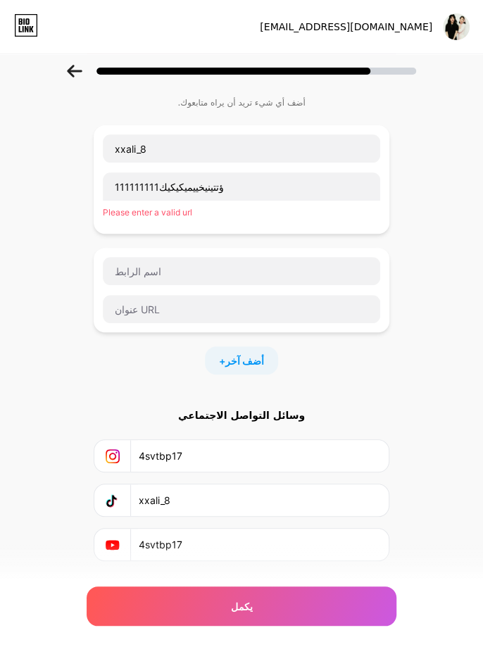
click at [162, 613] on div "يكمل" at bounding box center [242, 606] width 310 height 39
click at [293, 206] on div "الرجاء إدخال عنوان URL صالح" at bounding box center [241, 212] width 277 height 13
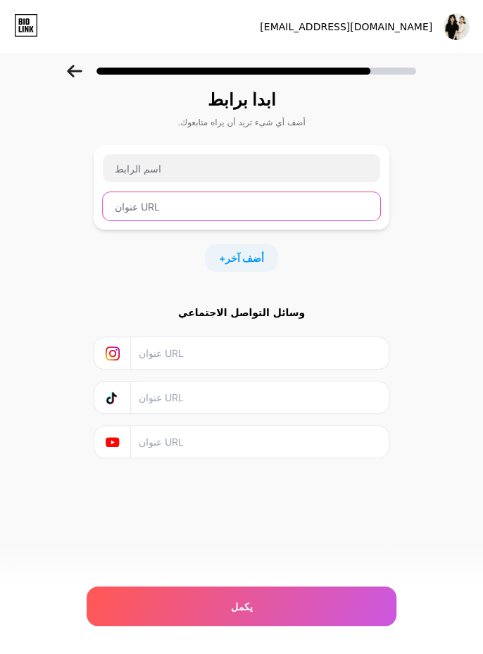
click at [328, 203] on input "text" at bounding box center [241, 206] width 277 height 28
type input "jsjsjsjsi. gamil. com"
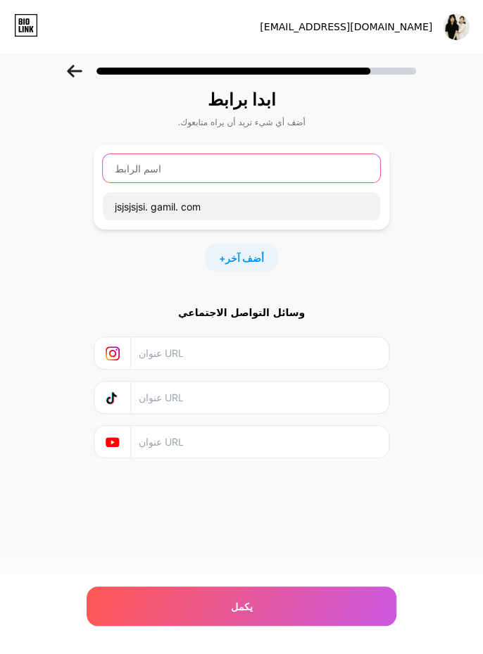
click at [321, 179] on input "text" at bounding box center [241, 168] width 277 height 28
type input "lisoo"
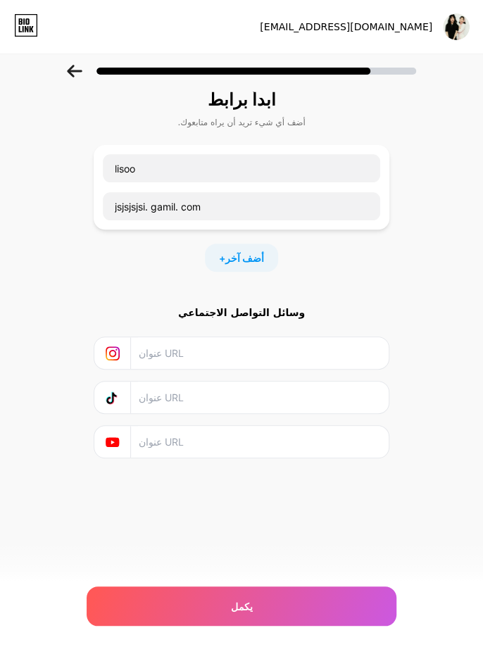
click at [271, 356] on input "text" at bounding box center [259, 353] width 242 height 32
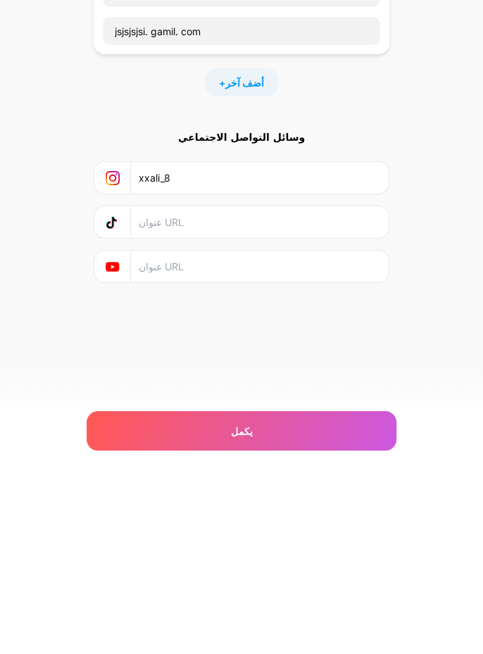
type input "xxali_8"
click at [294, 399] on input "text" at bounding box center [259, 398] width 242 height 32
type input "4svtbp17"
click at [261, 435] on input "text" at bounding box center [259, 442] width 242 height 32
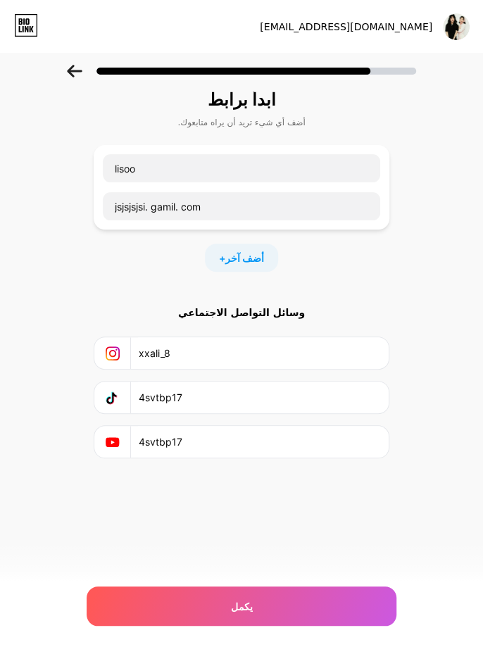
type input "4svtbp17"
click at [325, 587] on div "يكمل" at bounding box center [242, 606] width 310 height 39
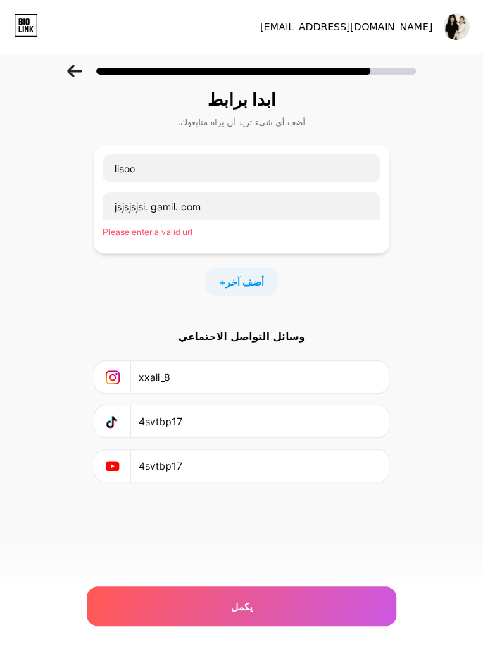
click at [325, 608] on div "يكمل" at bounding box center [242, 606] width 310 height 39
click at [325, 602] on div "يكمل" at bounding box center [242, 606] width 310 height 39
click at [321, 597] on div "يكمل" at bounding box center [242, 606] width 310 height 39
click at [323, 597] on div "يكمل" at bounding box center [242, 606] width 310 height 39
click at [323, 596] on div "يكمل" at bounding box center [242, 606] width 310 height 39
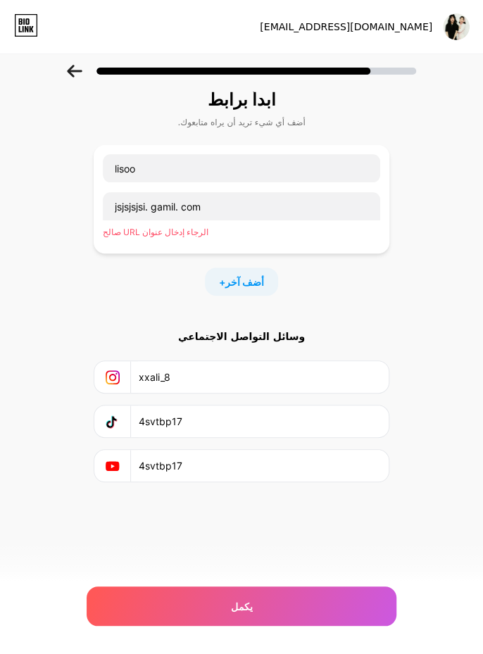
click at [324, 596] on div "يكمل" at bounding box center [242, 606] width 310 height 39
click at [325, 597] on div "يكمل" at bounding box center [242, 606] width 310 height 39
click at [325, 596] on div "يكمل" at bounding box center [242, 606] width 310 height 39
click at [319, 602] on div "يكمل" at bounding box center [242, 606] width 310 height 39
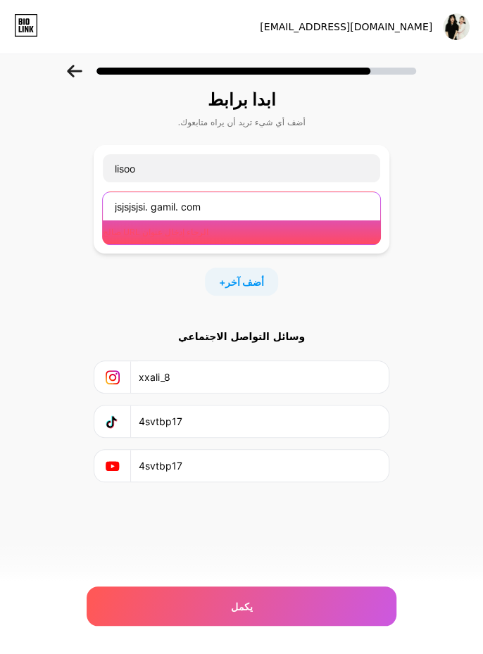
click at [304, 199] on input "jsjsjsjsi. gamil. com" at bounding box center [241, 206] width 277 height 28
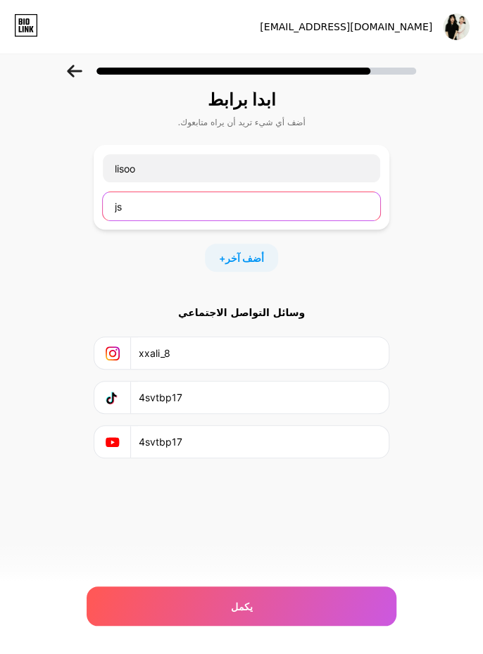
type input "j"
click at [303, 201] on input "text" at bounding box center [241, 206] width 277 height 28
type input "[URL][DOMAIN_NAME]"
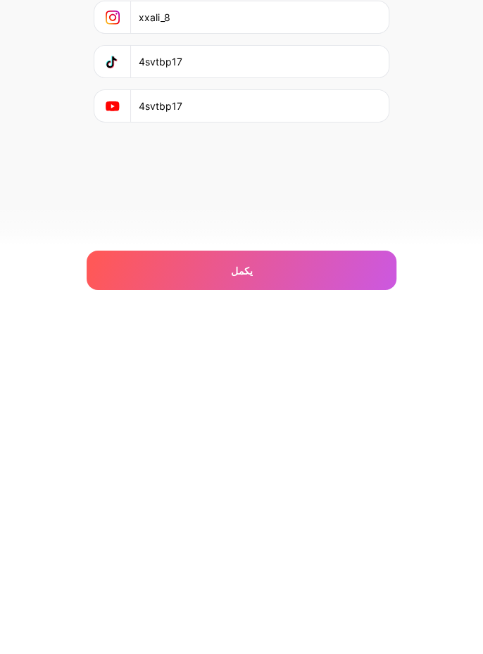
click at [294, 613] on div "يكمل" at bounding box center [242, 606] width 310 height 39
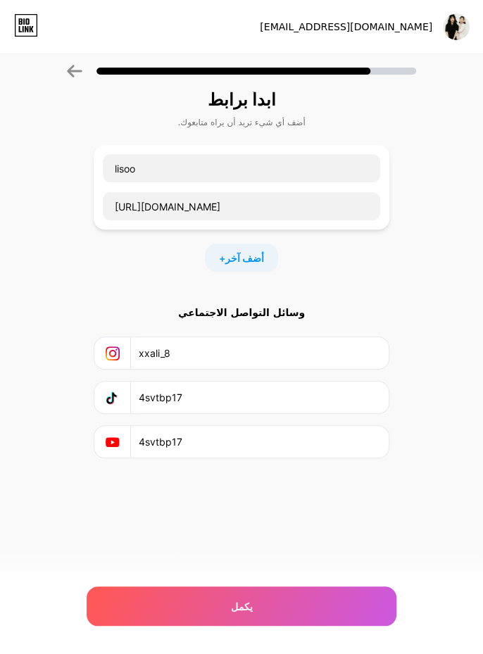
click at [120, 595] on div "يكمل" at bounding box center [242, 606] width 310 height 39
click at [120, 598] on div "يكمل" at bounding box center [242, 606] width 310 height 39
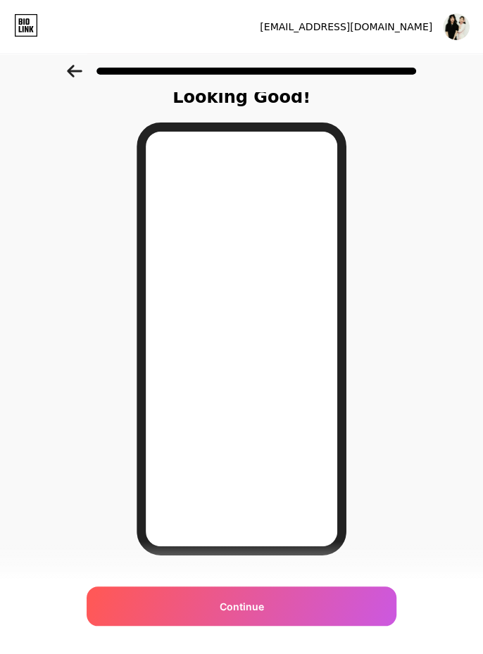
scroll to position [0, 0]
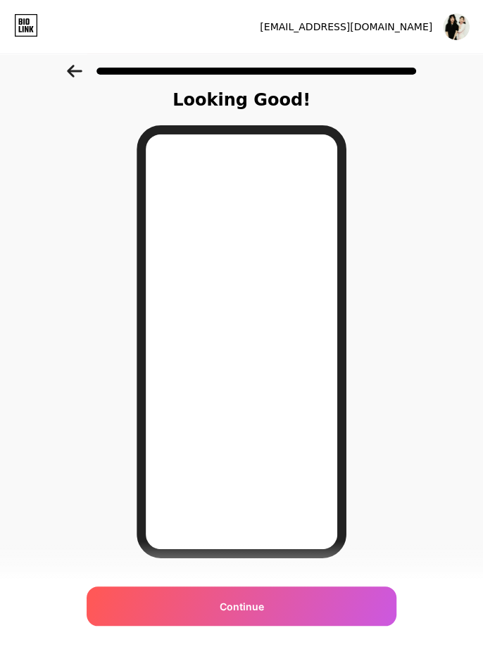
click at [117, 593] on div "Continue" at bounding box center [242, 606] width 310 height 39
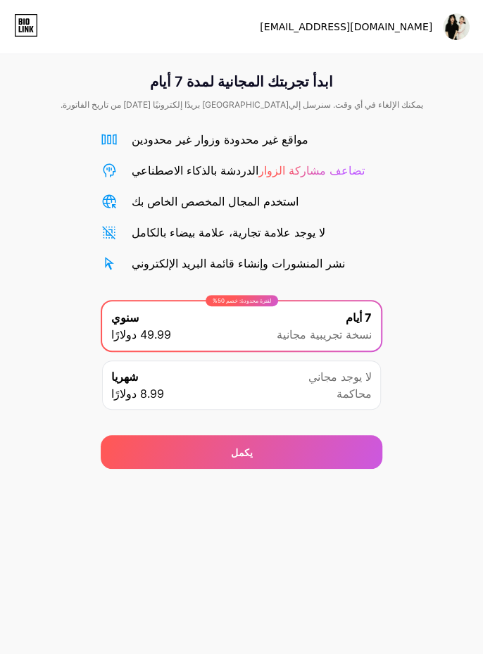
click at [358, 398] on font "محاكمة" at bounding box center [354, 394] width 35 height 14
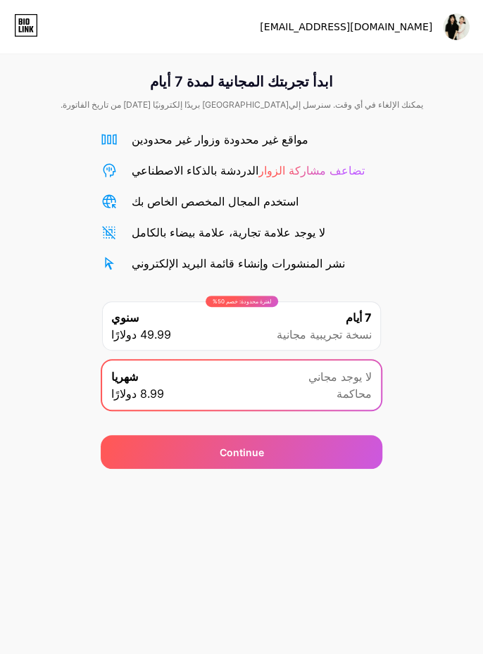
click at [356, 323] on font "7 أيام" at bounding box center [359, 318] width 26 height 14
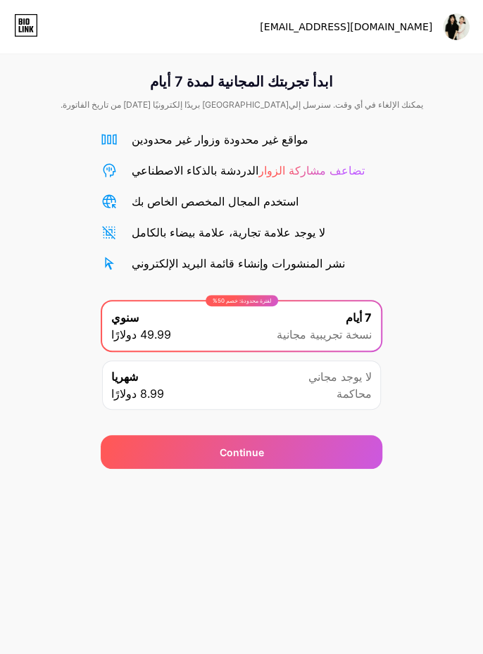
click at [330, 408] on div "شهريا 8.99 دولارًا لا يوجد مجاني محاكمة" at bounding box center [241, 385] width 279 height 49
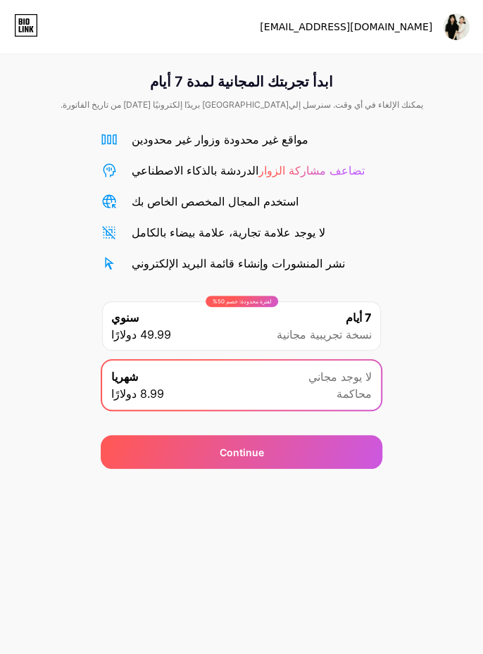
click at [328, 435] on div "Continue" at bounding box center [242, 452] width 282 height 34
click at [356, 324] on span "7 أيام" at bounding box center [359, 317] width 26 height 17
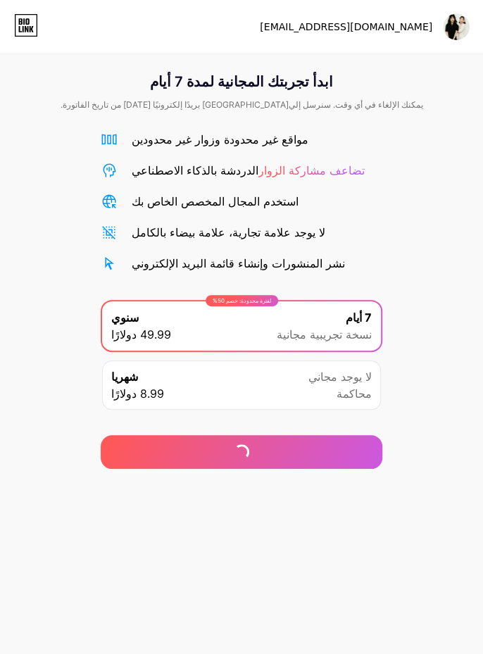
click at [0, 0] on div at bounding box center [0, 0] width 0 height 0
click at [328, 437] on div "Continue" at bounding box center [242, 452] width 282 height 34
click at [327, 448] on div "Continue" at bounding box center [242, 452] width 282 height 34
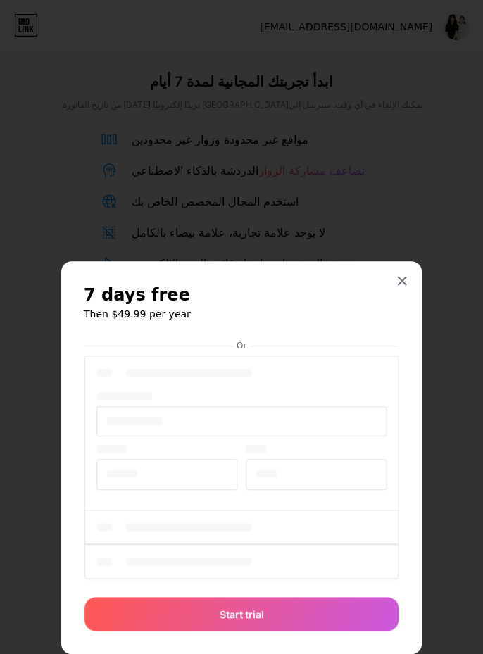
click at [333, 445] on div at bounding box center [242, 468] width 314 height 230
click at [402, 290] on div at bounding box center [401, 280] width 25 height 25
click at [397, 287] on div "ابدأ تجربتك المجانية لمدة 7 أيام يمكنك الإلغاء في أي وقت. سنرسل إلي[GEOGRAPHIC_…" at bounding box center [241, 261] width 483 height 415
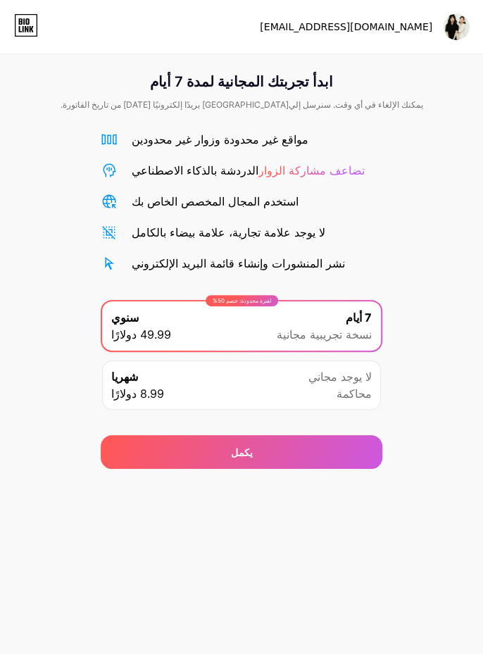
click at [321, 454] on div "يكمل" at bounding box center [242, 452] width 282 height 34
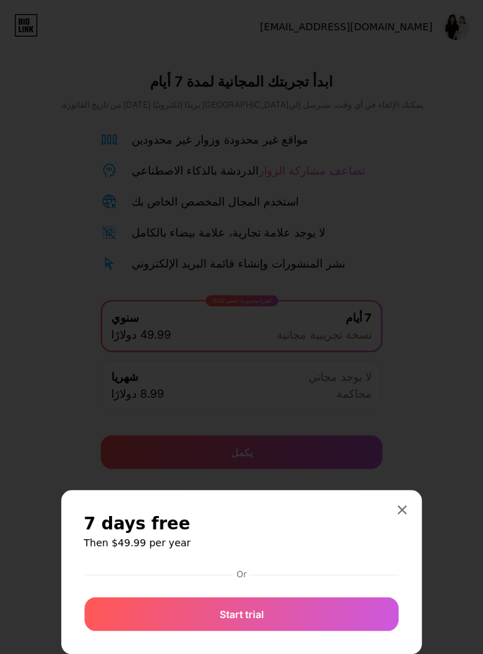
click at [323, 442] on div at bounding box center [241, 327] width 483 height 654
click at [325, 444] on div "يكمل" at bounding box center [242, 452] width 282 height 34
click at [327, 444] on div "يكمل" at bounding box center [242, 452] width 282 height 34
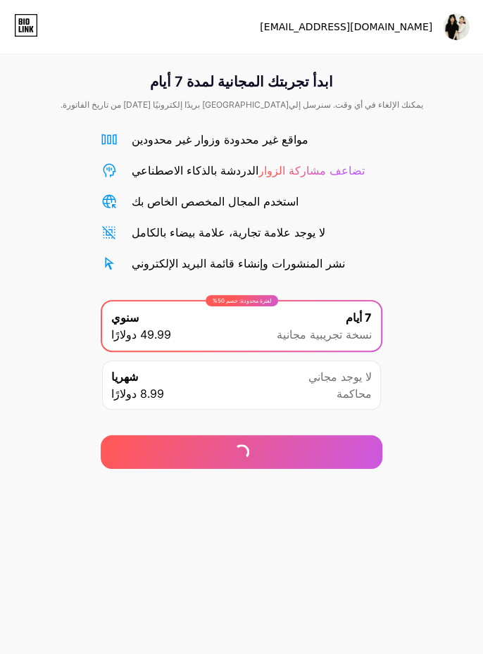
click at [328, 441] on div "يكمل" at bounding box center [242, 452] width 282 height 34
click at [328, 439] on div "يكمل" at bounding box center [242, 452] width 282 height 34
click at [330, 439] on div "يكمل" at bounding box center [242, 452] width 282 height 34
click at [328, 439] on div "يكمل" at bounding box center [242, 452] width 282 height 34
click at [330, 443] on div "يكمل" at bounding box center [242, 452] width 282 height 34
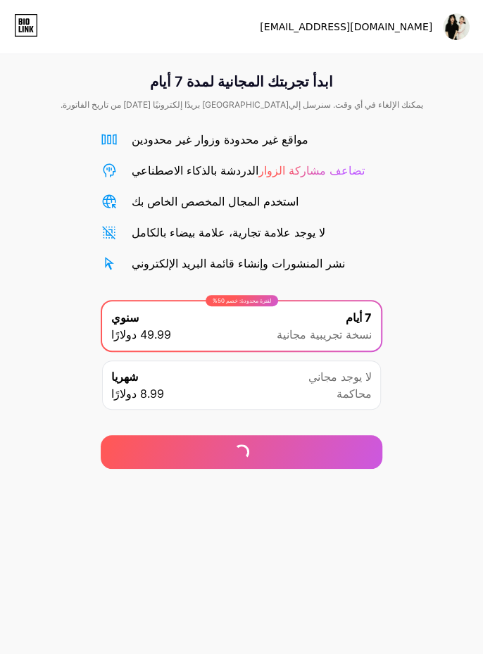
click at [328, 440] on div "يكمل" at bounding box center [242, 452] width 282 height 34
click at [330, 437] on div "يكمل" at bounding box center [242, 452] width 282 height 34
click at [334, 436] on div "يكمل" at bounding box center [242, 452] width 282 height 34
click at [334, 435] on div "يكمل" at bounding box center [242, 452] width 282 height 34
click at [335, 438] on div "يكمل" at bounding box center [242, 452] width 282 height 34
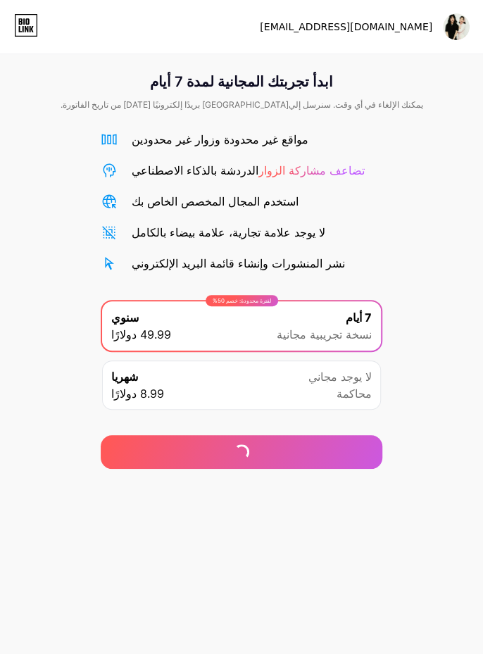
click at [336, 437] on div "يكمل" at bounding box center [242, 452] width 282 height 34
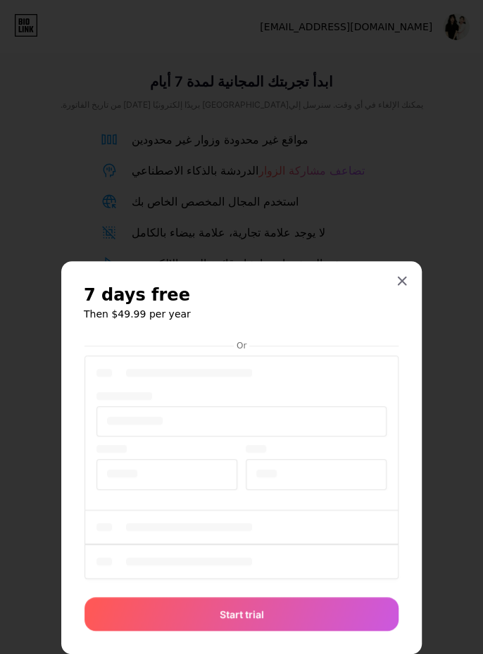
click at [113, 601] on div "Start trial" at bounding box center [242, 614] width 314 height 34
click at [408, 287] on div at bounding box center [401, 280] width 25 height 25
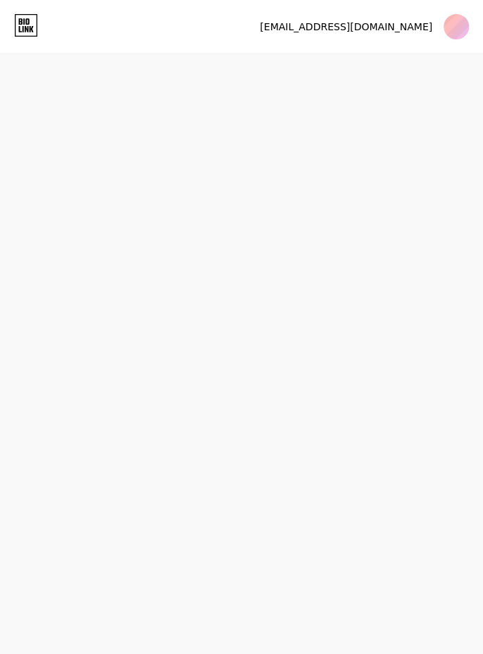
click at [408, 406] on div "[EMAIL_ADDRESS][DOMAIN_NAME] Logout Link Copied Start your 7 day free trial Can…" at bounding box center [241, 327] width 483 height 654
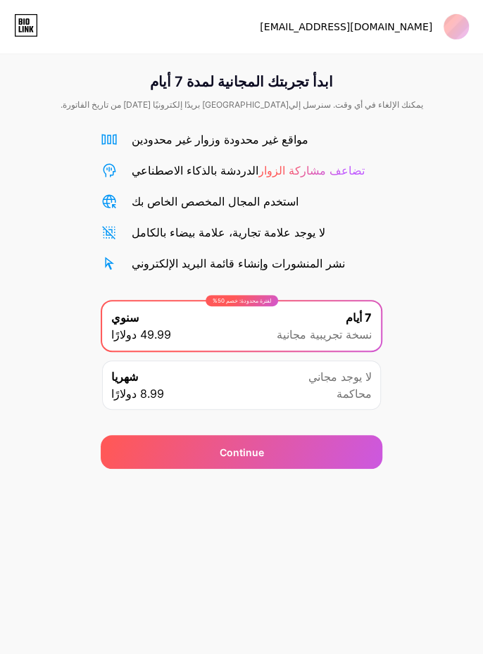
click at [353, 449] on div "Continue" at bounding box center [242, 452] width 282 height 34
click at [20, 37] on link at bounding box center [26, 26] width 24 height 25
